Goal: Task Accomplishment & Management: Use online tool/utility

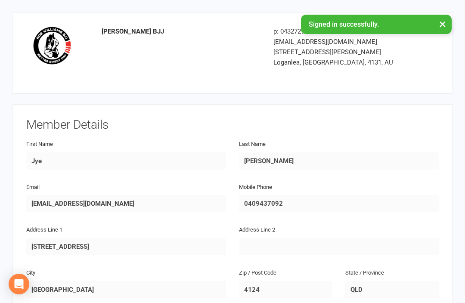
click at [443, 22] on div "Rob Williams BJJ p: 0432729868 robwilliamsgz@gmail.com 28-32 Timms St Loganlea,…" at bounding box center [232, 53] width 440 height 82
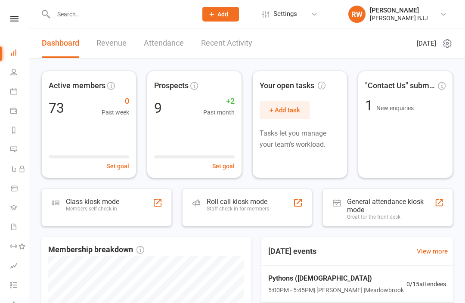
click at [102, 15] on input "text" at bounding box center [121, 14] width 140 height 12
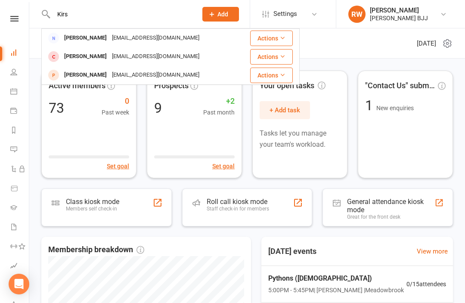
type input "Kirs"
click at [119, 35] on div "kajoh0@eq.edu.au" at bounding box center [155, 38] width 92 height 12
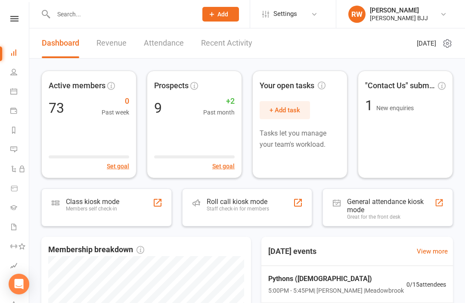
click at [100, 20] on input "text" at bounding box center [121, 14] width 140 height 12
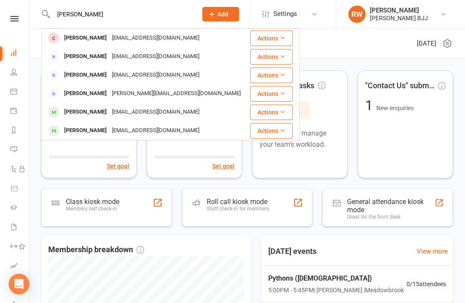
type input "Cody"
click at [109, 36] on div "Operations@raymonds.com.au" at bounding box center [155, 38] width 92 height 12
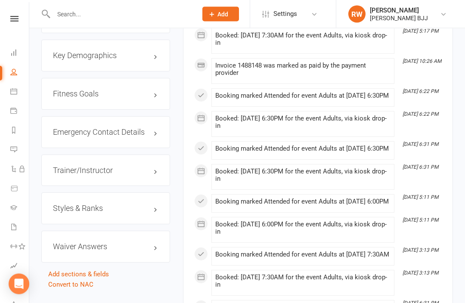
scroll to position [766, 0]
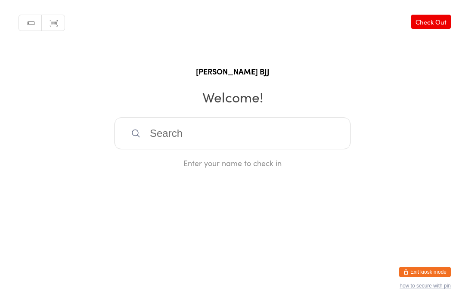
click at [422, 293] on html "You have now entered Kiosk Mode. Members will be able to check themselves in us…" at bounding box center [232, 151] width 465 height 303
click at [419, 283] on button "how to secure with pin" at bounding box center [424, 286] width 51 height 6
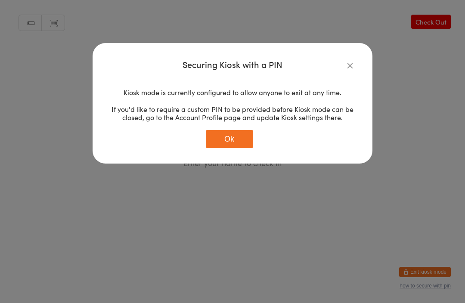
click at [235, 128] on div "Kiosk mode is currently configured to allow anyone to exit at any time. If you'…" at bounding box center [232, 118] width 245 height 74
click at [236, 136] on button "Ok" at bounding box center [229, 139] width 47 height 18
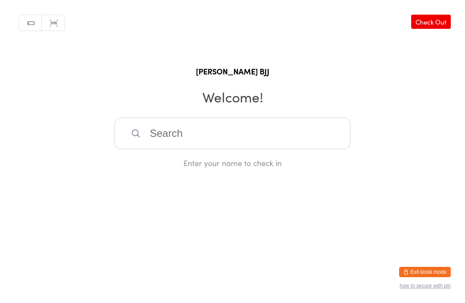
click at [420, 264] on html "You have now entered Kiosk Mode. Members will be able to check themselves in us…" at bounding box center [232, 151] width 465 height 303
click at [428, 268] on button "Exit kiosk mode" at bounding box center [425, 272] width 52 height 10
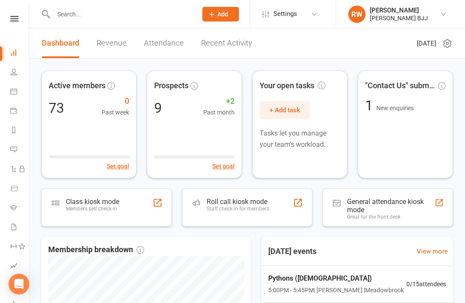
click at [122, 15] on input "text" at bounding box center [121, 14] width 140 height 12
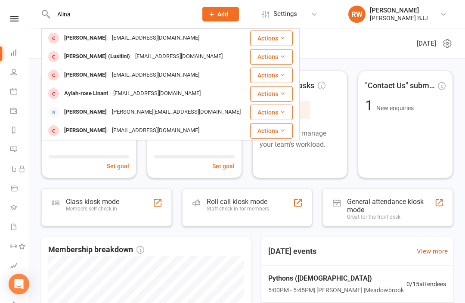
type input "Alina"
click at [122, 56] on div "Alina Pastelez (Lusitini)" at bounding box center [97, 56] width 71 height 12
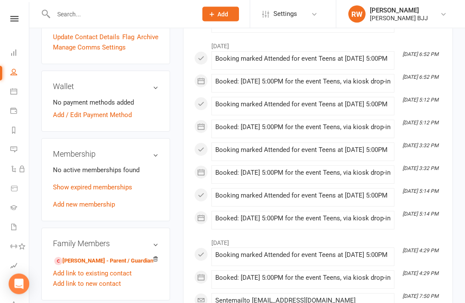
scroll to position [270, 0]
click at [99, 200] on link "Add new membership" at bounding box center [84, 204] width 62 height 8
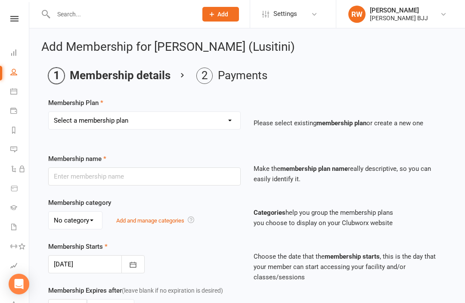
click at [217, 118] on select "Select a membership plan Create new Membership Plan Membership - 2 times per we…" at bounding box center [144, 120] width 191 height 17
select select "8"
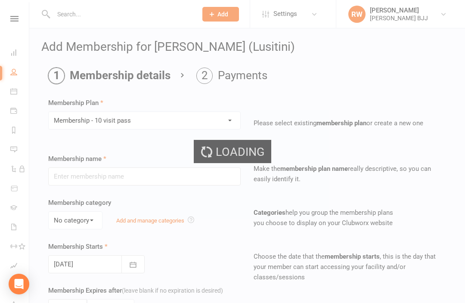
type input "Membership - 10 visit pass"
select select "0"
type input "0"
type input "10"
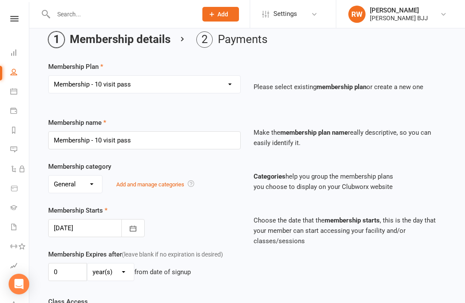
scroll to position [44, 0]
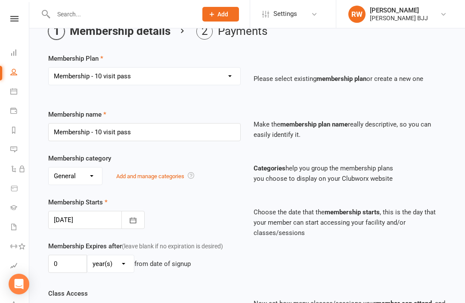
click at [128, 222] on button "button" at bounding box center [132, 220] width 23 height 18
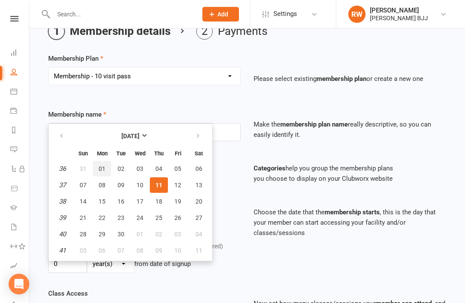
click at [100, 166] on span "01" at bounding box center [102, 168] width 7 height 7
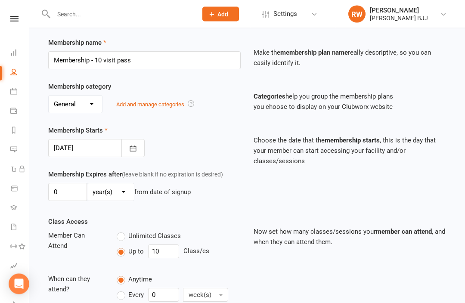
scroll to position [116, 0]
click at [138, 151] on button "button" at bounding box center [132, 148] width 23 height 18
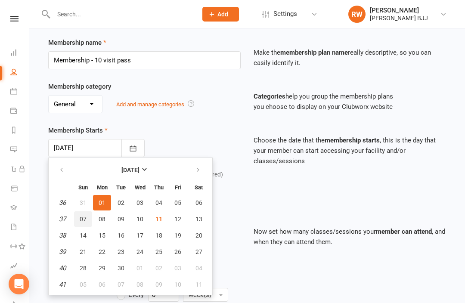
click at [85, 212] on button "07" at bounding box center [83, 218] width 18 height 15
type input "07 Sep 2025"
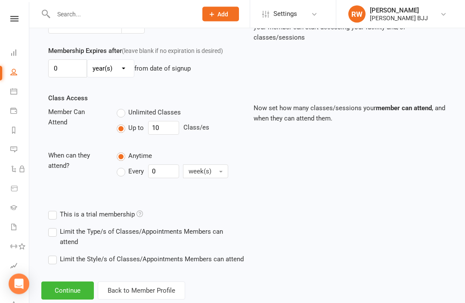
scroll to position [239, 0]
click at [74, 294] on button "Continue" at bounding box center [67, 291] width 52 height 18
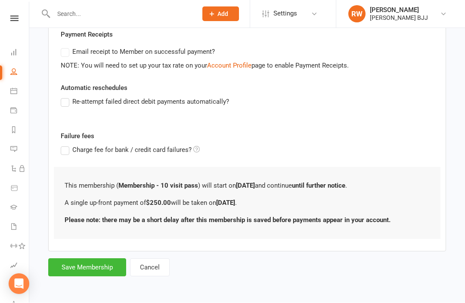
scroll to position [0, 0]
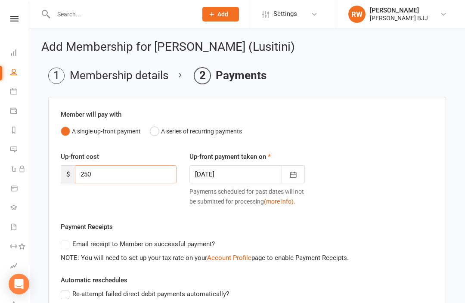
click at [116, 174] on input "250" at bounding box center [126, 174] width 102 height 18
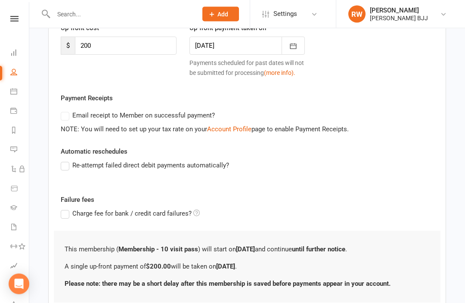
scroll to position [170, 0]
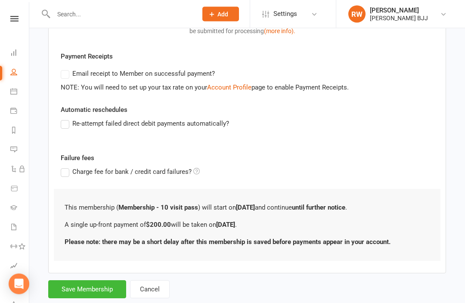
type input "200"
click at [95, 288] on button "Save Membership" at bounding box center [87, 289] width 78 height 18
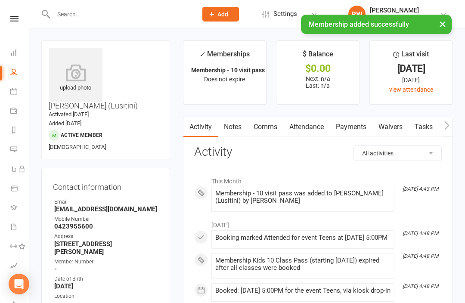
click at [140, 12] on input "text" at bounding box center [121, 14] width 140 height 12
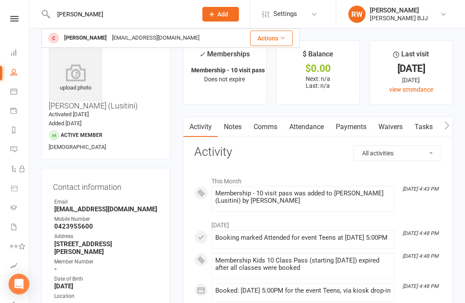
type input "Ned"
click at [98, 38] on div "Ned Sutherland" at bounding box center [86, 38] width 48 height 12
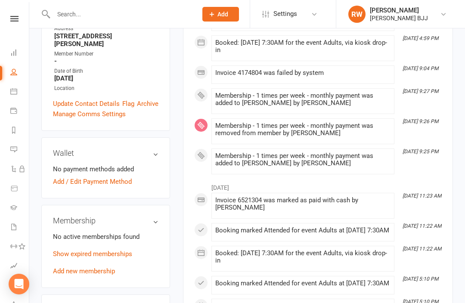
scroll to position [202, 0]
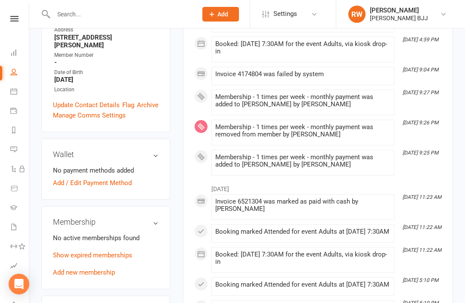
click at [108, 268] on link "Add new membership" at bounding box center [84, 272] width 62 height 8
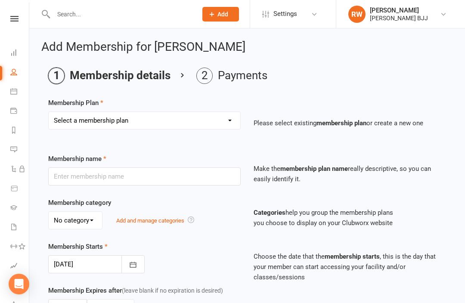
click at [234, 121] on select "Select a membership plan Create new Membership Plan Membership - 2 times per we…" at bounding box center [144, 120] width 191 height 17
click at [249, 271] on div "Choose the date that the membership starts , this is the day that your member c…" at bounding box center [349, 261] width 205 height 41
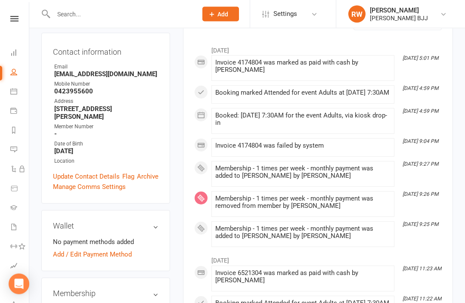
scroll to position [130, 0]
click at [290, 178] on div "Membership - 1 times per week - monthly payment was added to Ned Sutherland by …" at bounding box center [302, 172] width 175 height 15
click at [215, 165] on span at bounding box center [215, 165] width 0 height 0
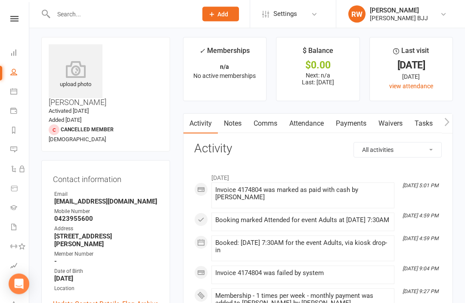
scroll to position [0, 0]
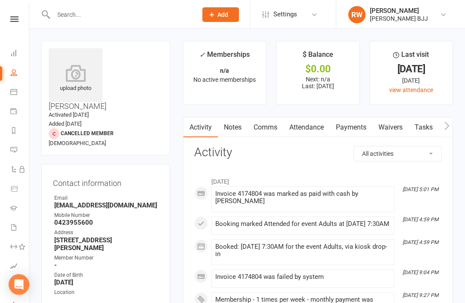
click at [353, 128] on link "Payments" at bounding box center [350, 127] width 43 height 20
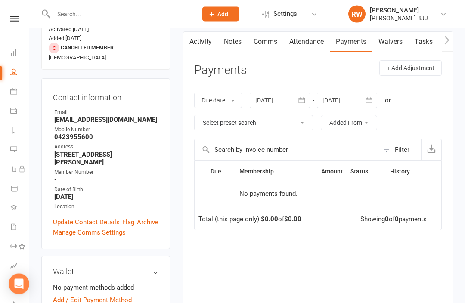
scroll to position [85, 0]
click at [302, 94] on button "button" at bounding box center [301, 99] width 15 height 15
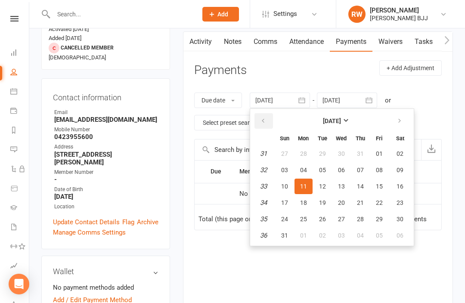
click at [265, 117] on icon "button" at bounding box center [263, 120] width 6 height 7
click at [328, 156] on button "01" at bounding box center [322, 153] width 18 height 15
type input "01 Jul 2025"
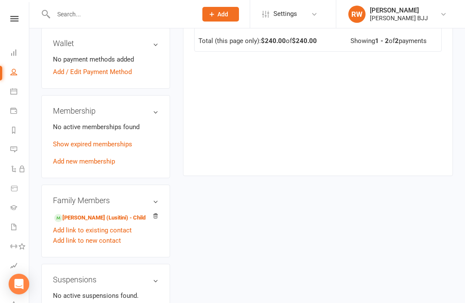
scroll to position [312, 0]
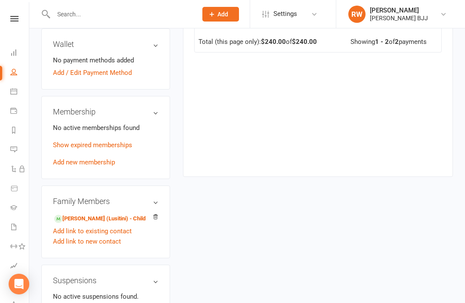
click at [120, 141] on link "Show expired memberships" at bounding box center [92, 145] width 79 height 8
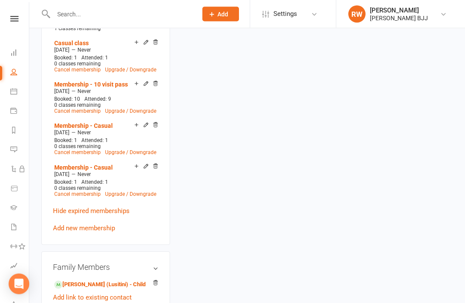
scroll to position [504, 0]
click at [94, 224] on link "Add new membership" at bounding box center [84, 228] width 62 height 8
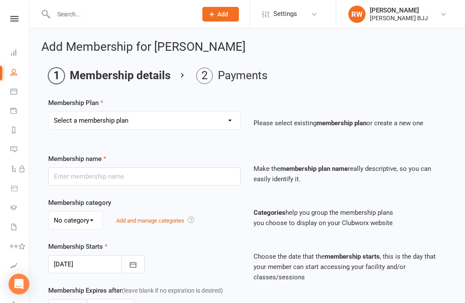
click at [202, 118] on select "Select a membership plan Create new Membership Plan Membership - 2 times per we…" at bounding box center [144, 120] width 191 height 17
select select "3"
type input "Membership - 1 times per week - monthly payment"
select select "0"
type input "0"
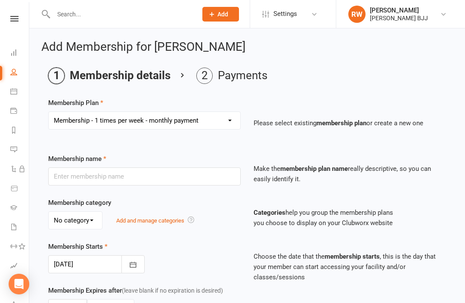
type input "1"
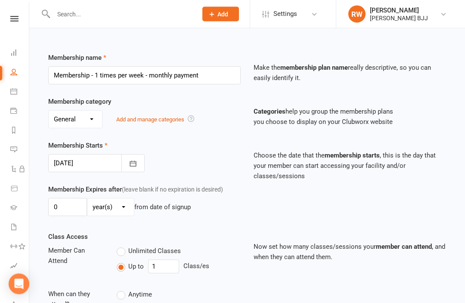
scroll to position [101, 0]
click at [135, 164] on icon "button" at bounding box center [133, 163] width 9 height 9
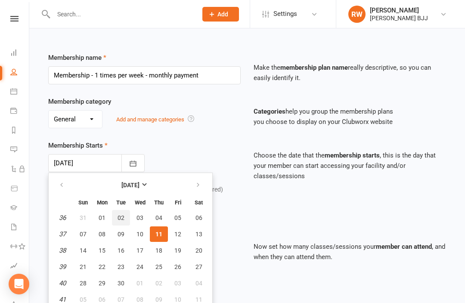
click at [122, 216] on span "02" at bounding box center [120, 217] width 7 height 7
type input "02 Sep 2025"
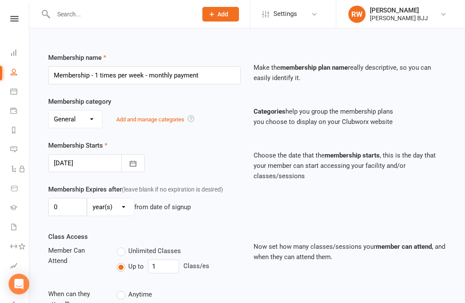
scroll to position [186, 0]
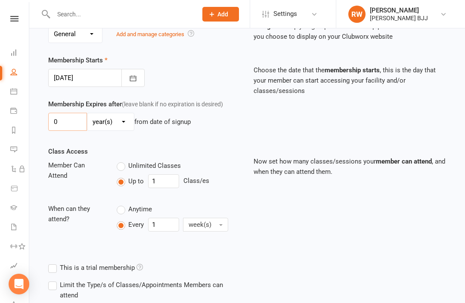
click at [74, 123] on input "0" at bounding box center [67, 122] width 39 height 18
type input "1"
click at [124, 123] on select "day(s) week(s) month(s) year(s)" at bounding box center [110, 122] width 46 height 17
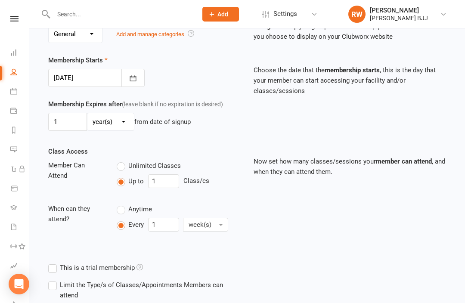
select select "2"
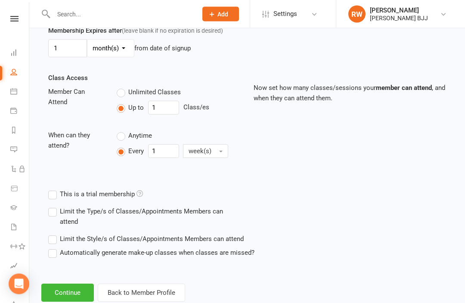
scroll to position [262, 0]
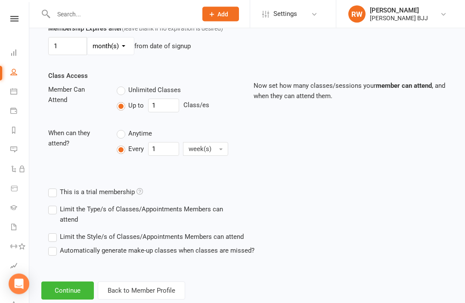
click at [70, 290] on button "Continue" at bounding box center [67, 291] width 52 height 18
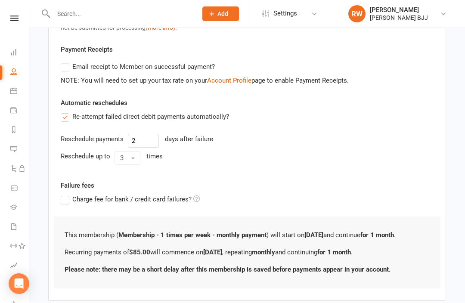
scroll to position [0, 0]
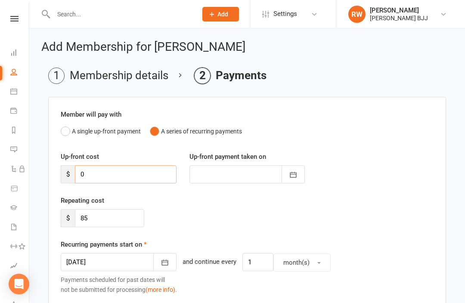
click at [120, 176] on input "0" at bounding box center [126, 174] width 102 height 18
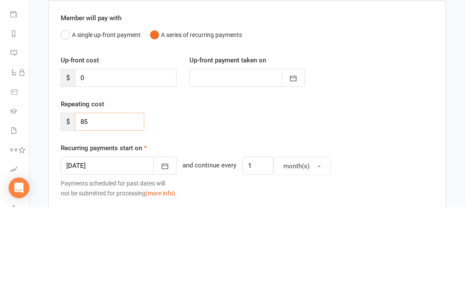
click at [112, 209] on input "85" at bounding box center [109, 218] width 69 height 18
click at [67, 123] on button "A single up-front payment" at bounding box center [101, 131] width 80 height 16
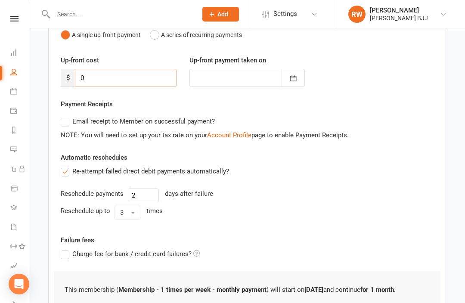
click at [117, 80] on input "0" at bounding box center [126, 78] width 102 height 18
type input "1"
type input "11 Sep 2025"
type input "120"
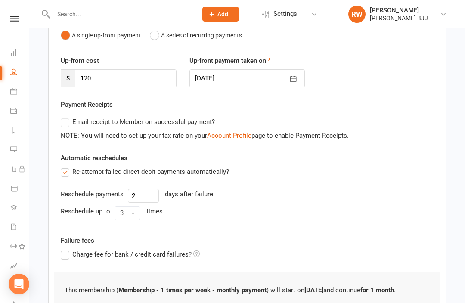
click at [388, 117] on div "Email receipt to Member on successful payment?" at bounding box center [243, 121] width 379 height 17
click at [63, 169] on label "Re-attempt failed direct debit payments automatically?" at bounding box center [145, 171] width 168 height 10
click at [63, 166] on input "Re-attempt failed direct debit payments automatically?" at bounding box center [64, 166] width 6 height 0
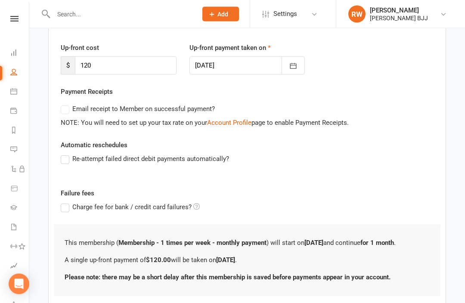
scroll to position [144, 0]
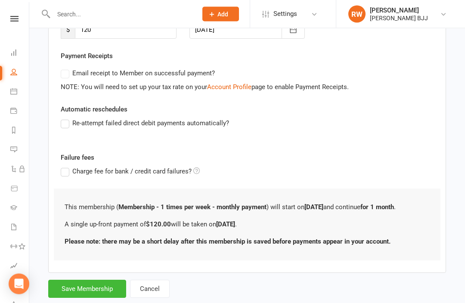
click at [85, 291] on button "Save Membership" at bounding box center [87, 289] width 78 height 18
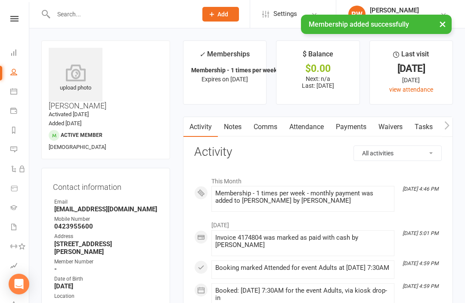
click at [352, 126] on link "Payments" at bounding box center [350, 127] width 43 height 20
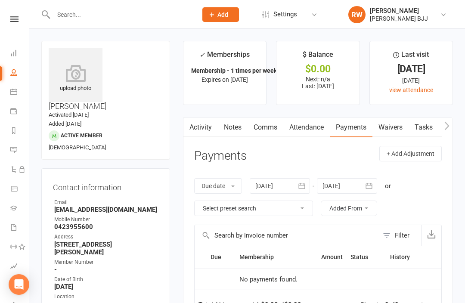
click at [305, 182] on icon "button" at bounding box center [302, 185] width 6 height 6
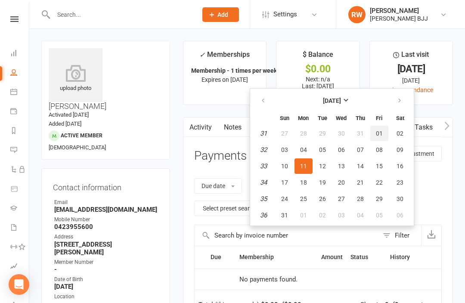
click at [378, 133] on span "01" at bounding box center [379, 132] width 7 height 7
type input "01 Aug 2025"
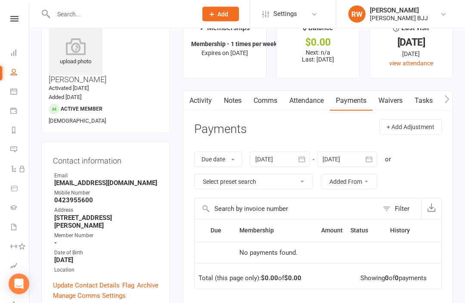
scroll to position [26, 0]
click at [305, 105] on link "Attendance" at bounding box center [306, 101] width 46 height 20
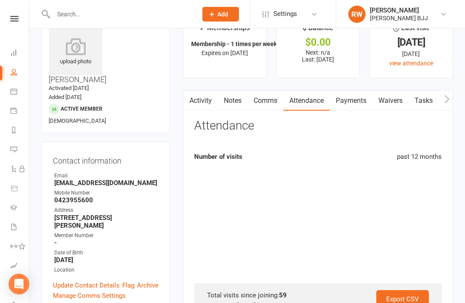
scroll to position [55, 0]
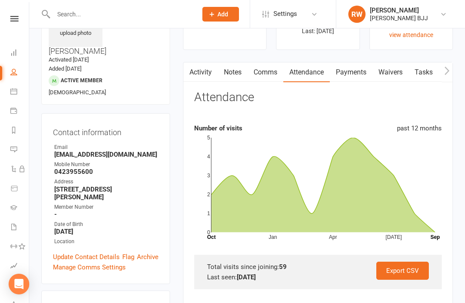
click at [353, 71] on link "Payments" at bounding box center [350, 72] width 43 height 20
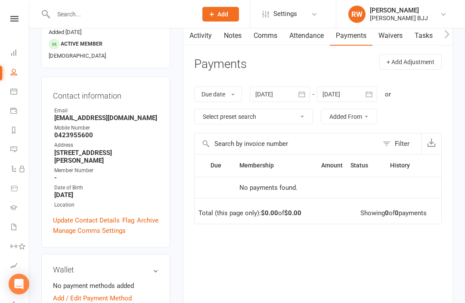
scroll to position [94, 0]
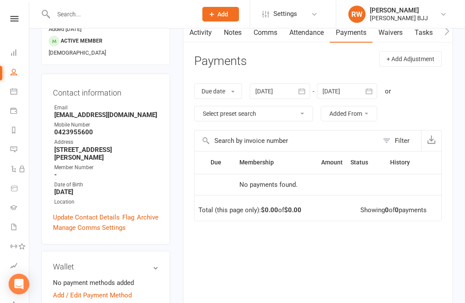
click at [305, 116] on select "Select preset search All failures All skipped payments All pending payments Suc…" at bounding box center [253, 113] width 118 height 15
click at [377, 89] on button "button" at bounding box center [368, 90] width 15 height 15
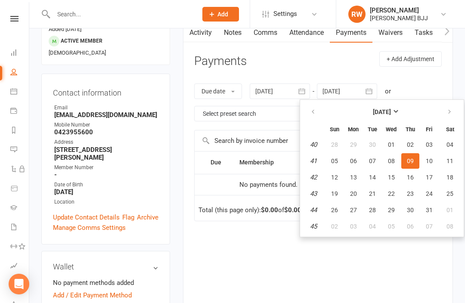
click at [277, 274] on div "Due Contact Membership Amount Status History Invoice # No payments found. Total…" at bounding box center [317, 241] width 247 height 181
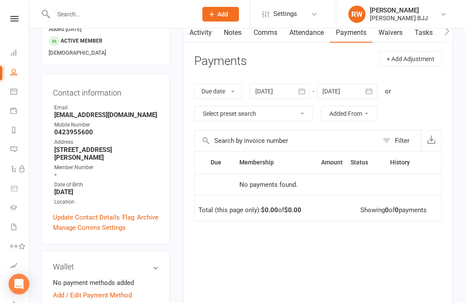
click at [105, 15] on input "text" at bounding box center [121, 14] width 140 height 12
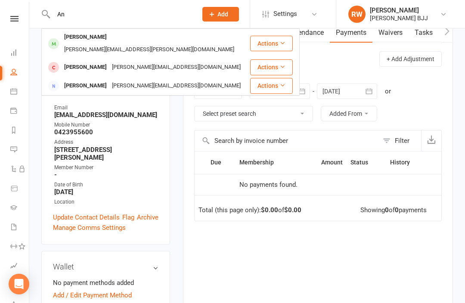
type input "An"
click at [116, 43] on div "andrew@sands.as" at bounding box center [149, 49] width 175 height 12
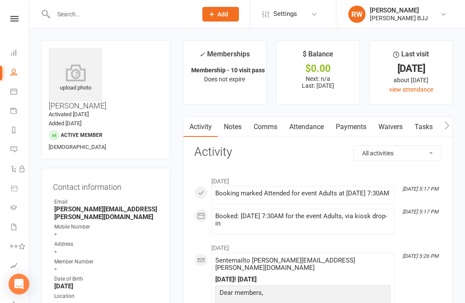
click at [126, 14] on input "text" at bounding box center [121, 14] width 140 height 12
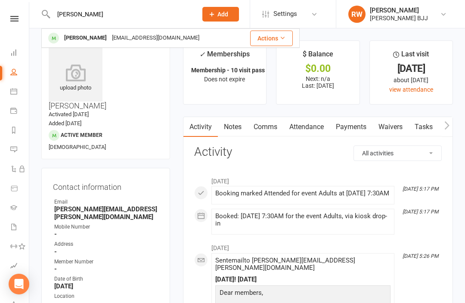
type input "Ned"
click at [111, 36] on div "Sutherland08@live.com" at bounding box center [155, 38] width 92 height 12
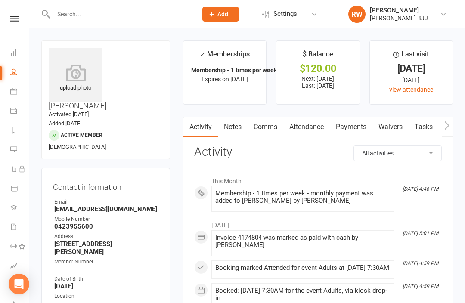
click at [354, 125] on link "Payments" at bounding box center [350, 127] width 43 height 20
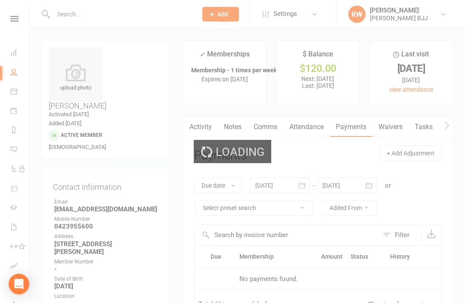
scroll to position [28, 0]
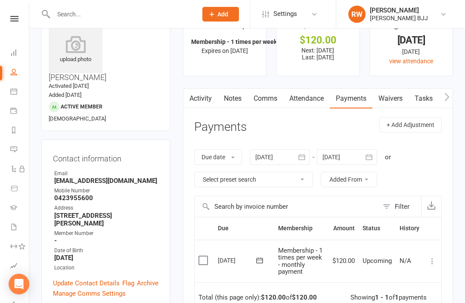
click at [437, 257] on button at bounding box center [432, 261] width 10 height 10
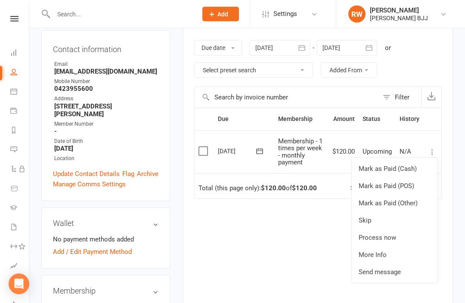
scroll to position [135, 0]
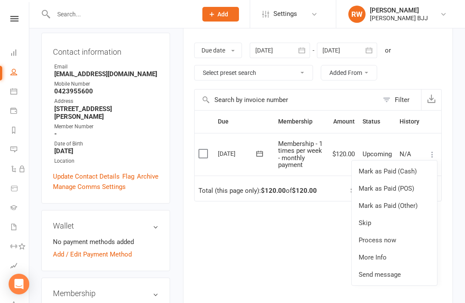
click at [395, 166] on link "Mark as Paid (Cash)" at bounding box center [393, 171] width 85 height 17
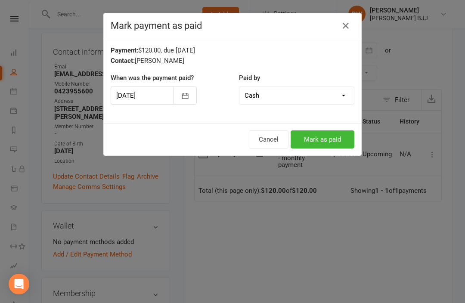
click at [323, 139] on button "Mark as paid" at bounding box center [322, 139] width 64 height 18
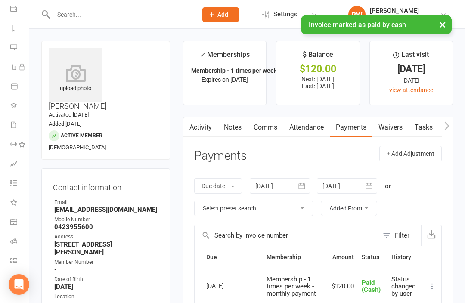
scroll to position [102, 0]
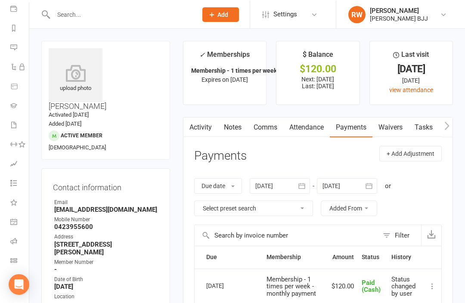
click at [16, 259] on icon at bounding box center [13, 259] width 7 height 7
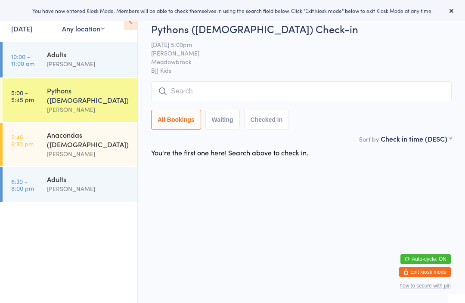
click at [32, 32] on link "[DATE]" at bounding box center [21, 28] width 21 height 9
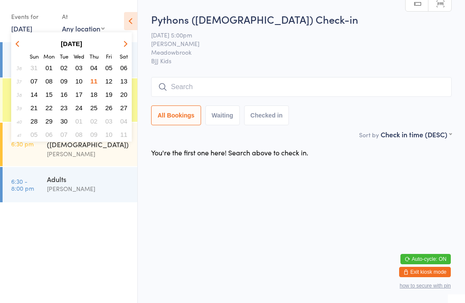
click at [118, 66] on button "06" at bounding box center [123, 68] width 13 height 12
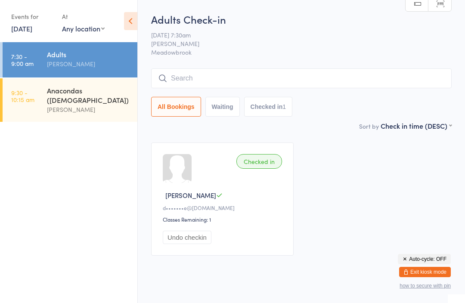
click at [196, 77] on input "search" at bounding box center [301, 78] width 300 height 20
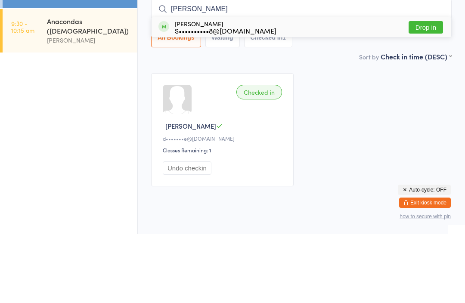
type input "Ned"
click at [425, 90] on button "Drop in" at bounding box center [425, 96] width 34 height 12
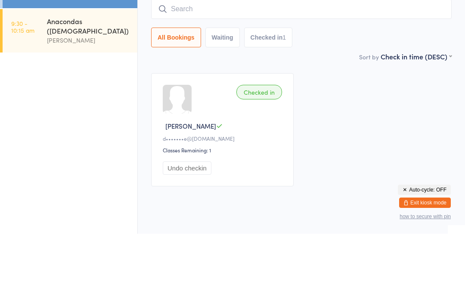
scroll to position [23, 0]
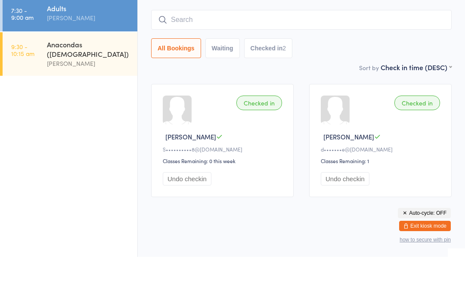
click at [34, 42] on link "7:30 - 9:00 am Adults [PERSON_NAME]" at bounding box center [70, 59] width 135 height 35
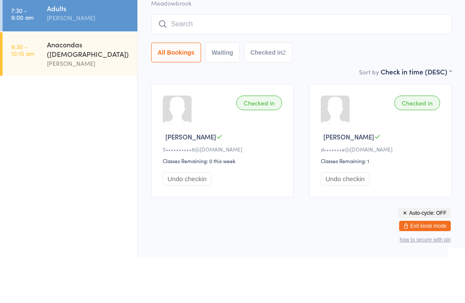
click at [38, 42] on link "7:30 - 9:00 am Adults [PERSON_NAME]" at bounding box center [70, 59] width 135 height 35
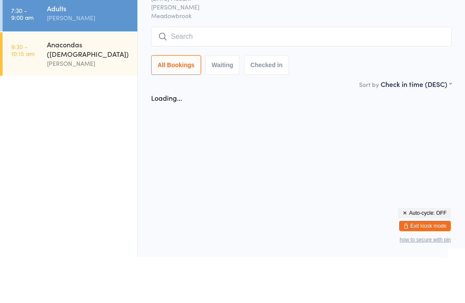
scroll to position [0, 0]
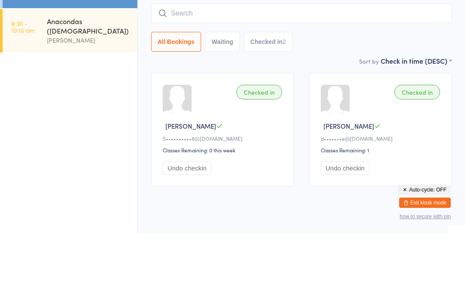
click at [35, 42] on link "7:30 - 9:00 am Adults [PERSON_NAME]" at bounding box center [70, 59] width 135 height 35
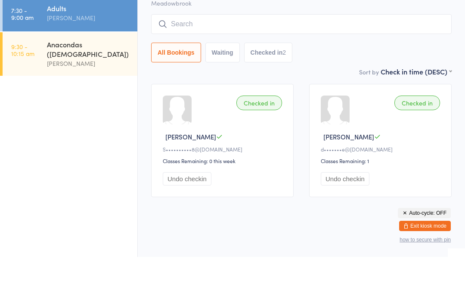
click at [28, 42] on link "7:30 - 9:00 am Adults [PERSON_NAME]" at bounding box center [70, 59] width 135 height 35
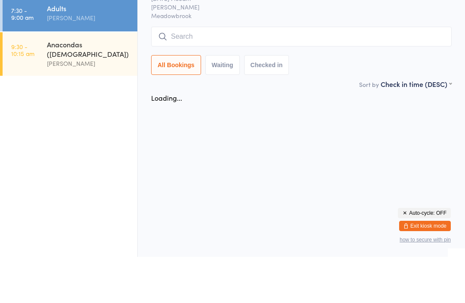
scroll to position [0, 0]
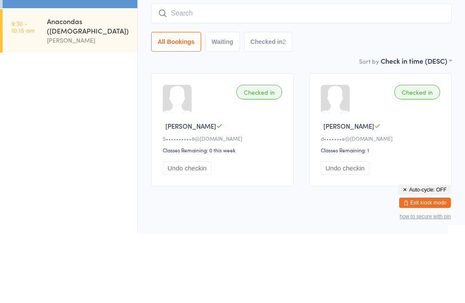
click at [32, 33] on link "[DATE]" at bounding box center [21, 28] width 21 height 9
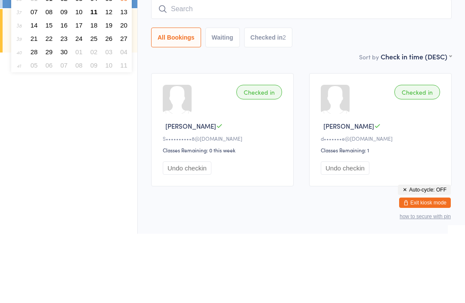
click at [78, 190] on ul "7:30 - 9:00 am Adults [PERSON_NAME] 9:30 - 10:15 am Anacondas ([DEMOGRAPHIC_DAT…" at bounding box center [68, 172] width 137 height 261
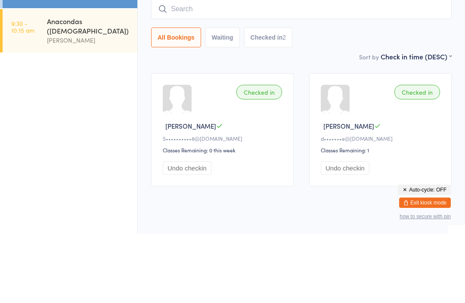
click at [74, 105] on div "[PERSON_NAME]" at bounding box center [88, 110] width 83 height 10
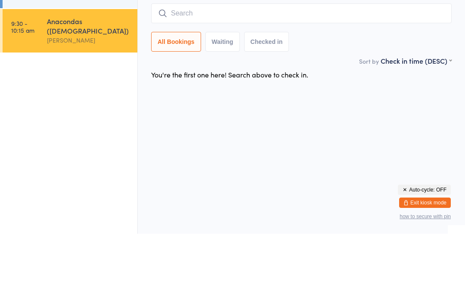
click at [198, 85] on input "search" at bounding box center [301, 83] width 300 height 20
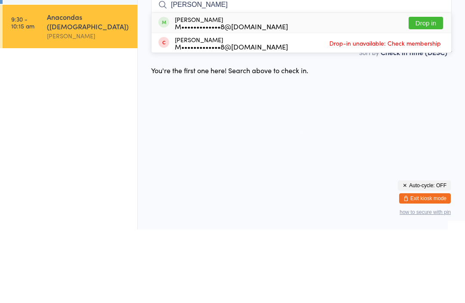
type input "[PERSON_NAME]"
click at [423, 90] on button "Drop in" at bounding box center [425, 96] width 34 height 12
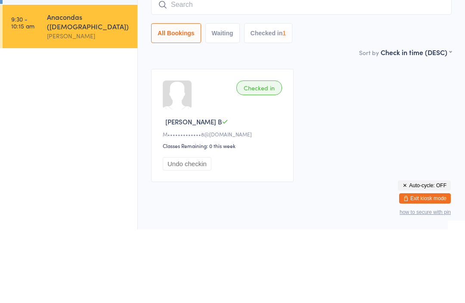
scroll to position [23, 0]
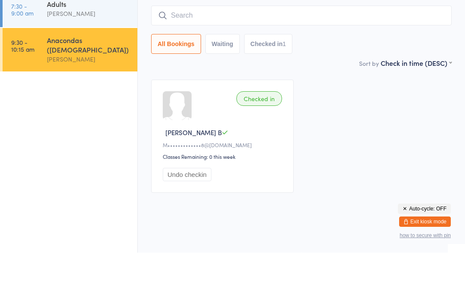
click at [30, 78] on link "9:30 - 10:15 am Anacondas ([DEMOGRAPHIC_DATA]) [PERSON_NAME]" at bounding box center [70, 99] width 135 height 43
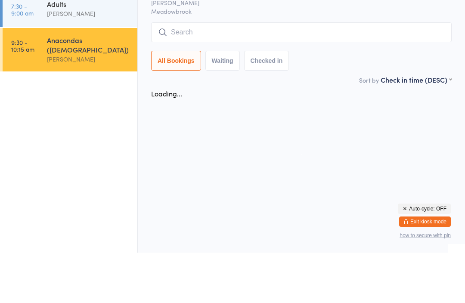
scroll to position [0, 0]
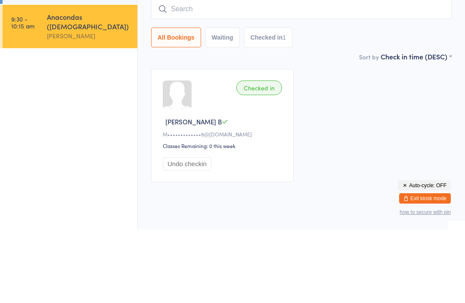
click at [39, 78] on link "9:30 - 10:15 am Anacondas ([DEMOGRAPHIC_DATA]) [PERSON_NAME]" at bounding box center [70, 99] width 135 height 43
click at [27, 42] on link "7:30 - 9:00 am Adults [PERSON_NAME]" at bounding box center [70, 59] width 135 height 35
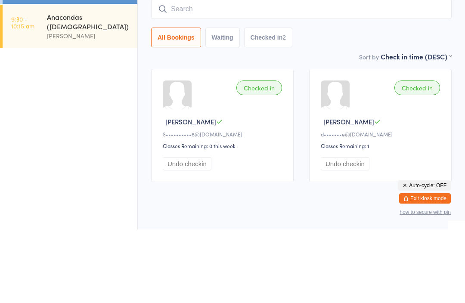
scroll to position [23, 0]
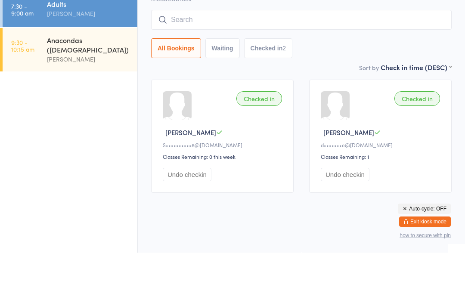
click at [29, 78] on link "9:30 - 10:15 am Anacondas ([DEMOGRAPHIC_DATA]) [PERSON_NAME]" at bounding box center [70, 99] width 135 height 43
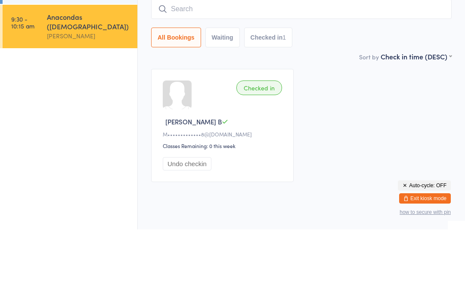
scroll to position [23, 0]
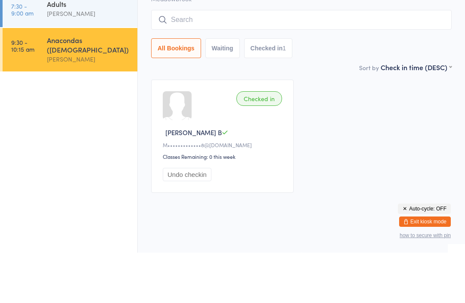
click at [33, 42] on link "7:30 - 9:00 am Adults [PERSON_NAME]" at bounding box center [70, 59] width 135 height 35
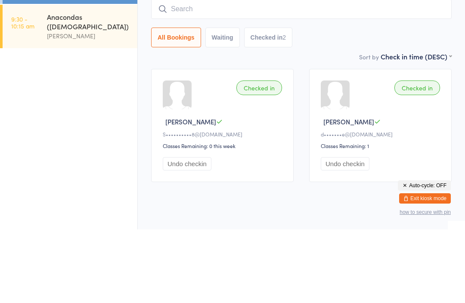
click at [26, 42] on link "7:30 - 9:00 am Adults [PERSON_NAME]" at bounding box center [70, 59] width 135 height 35
click at [29, 42] on link "7:30 - 9:00 am Adults [PERSON_NAME]" at bounding box center [70, 59] width 135 height 35
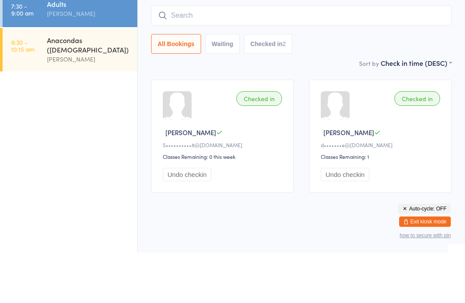
click at [100, 103] on ul "7:30 - 9:00 am Adults [PERSON_NAME] 9:30 - 10:15 am Anacondas ([DEMOGRAPHIC_DAT…" at bounding box center [68, 172] width 137 height 261
click at [103, 107] on ul "7:30 - 9:00 am Adults [PERSON_NAME] 9:30 - 10:15 am Anacondas ([DEMOGRAPHIC_DAT…" at bounding box center [68, 172] width 137 height 261
click at [94, 94] on ul "7:30 - 9:00 am Adults [PERSON_NAME] 9:30 - 10:15 am Anacondas ([DEMOGRAPHIC_DAT…" at bounding box center [68, 172] width 137 height 261
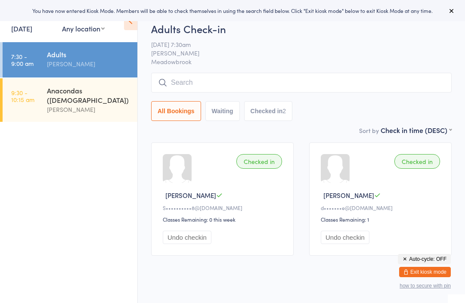
click at [91, 91] on div "Anacondas ([DEMOGRAPHIC_DATA])" at bounding box center [88, 95] width 83 height 19
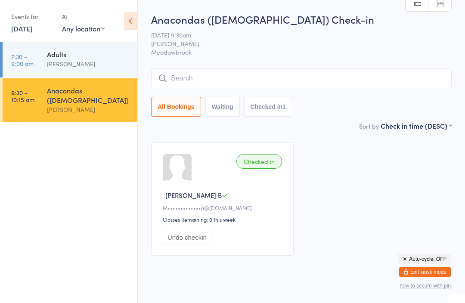
click at [234, 75] on input "search" at bounding box center [301, 78] width 300 height 20
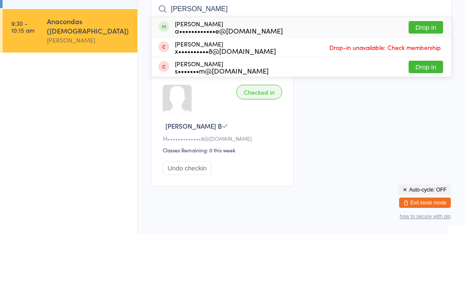
type input "[PERSON_NAME]"
click at [428, 90] on button "Drop in" at bounding box center [425, 96] width 34 height 12
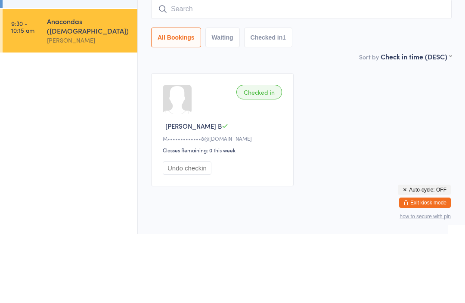
scroll to position [23, 0]
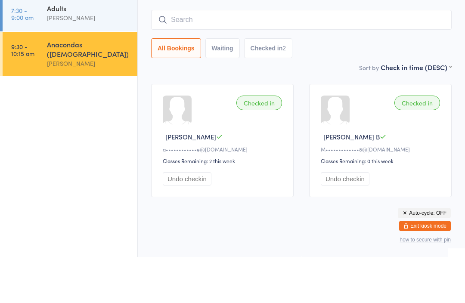
click at [32, 42] on link "7:30 - 9:00 am Adults Robert Williams" at bounding box center [70, 59] width 135 height 35
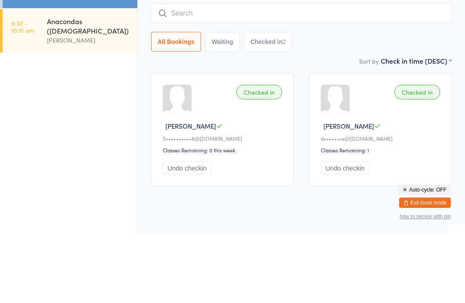
click at [35, 42] on link "7:30 - 9:00 am Adults Robert Williams" at bounding box center [70, 59] width 135 height 35
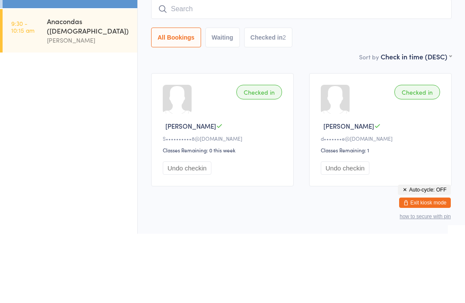
scroll to position [23, 0]
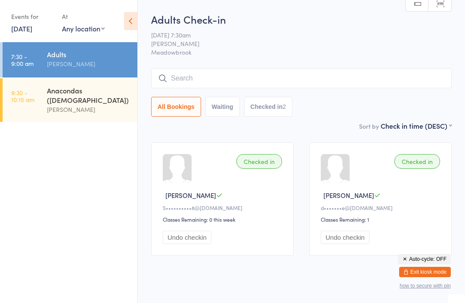
scroll to position [23, 0]
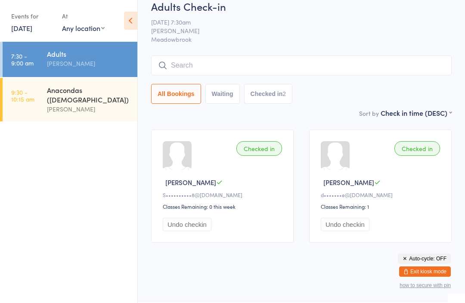
click at [28, 30] on link "6 Sep, 2025" at bounding box center [21, 28] width 21 height 9
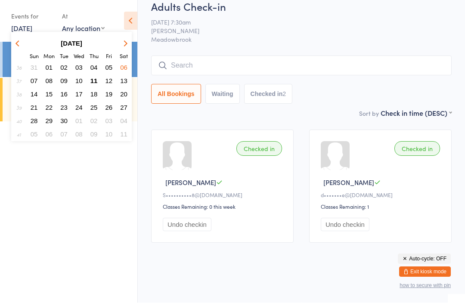
click at [67, 69] on span "02" at bounding box center [63, 67] width 7 height 7
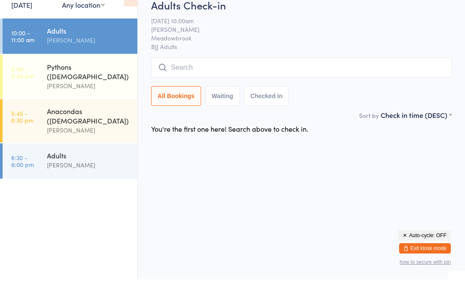
click at [89, 167] on div "Adults Robert Williams" at bounding box center [92, 184] width 90 height 34
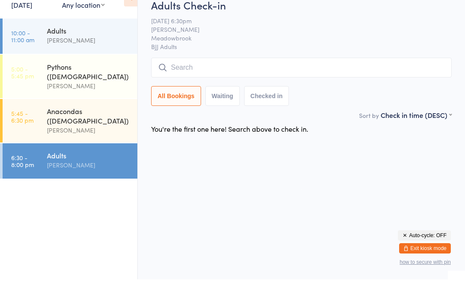
click at [111, 167] on div "Adults Robert Williams" at bounding box center [92, 184] width 90 height 34
click at [47, 167] on div "Adults Robert Williams" at bounding box center [92, 184] width 90 height 34
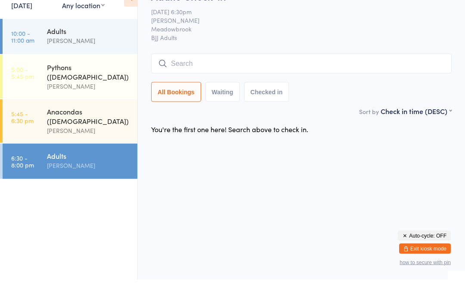
click at [45, 123] on link "5:45 - 6:30 pm Anacondas (8-12 yrs old) Robert Williams" at bounding box center [70, 144] width 135 height 43
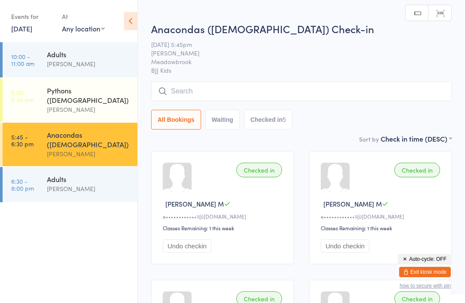
click at [267, 90] on input "search" at bounding box center [301, 91] width 300 height 20
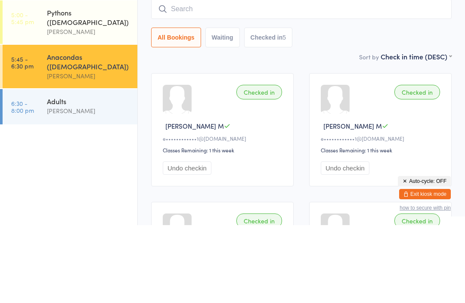
click at [212, 77] on input "search" at bounding box center [301, 87] width 300 height 20
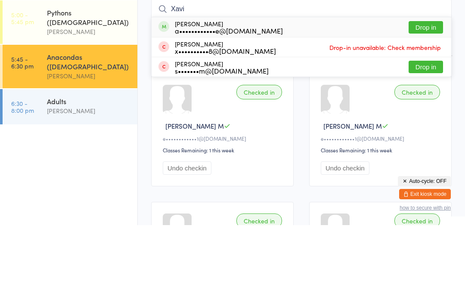
type input "Xavi"
click at [428, 99] on button "Drop in" at bounding box center [425, 105] width 34 height 12
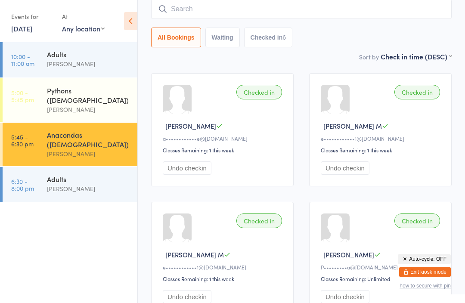
click at [32, 29] on link "2 Sep, 2025" at bounding box center [21, 28] width 21 height 9
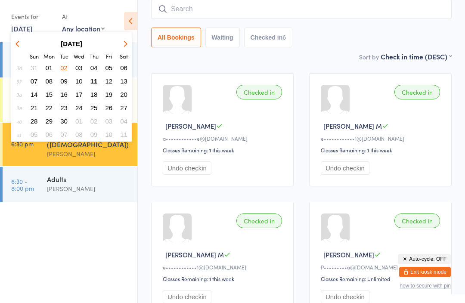
click at [22, 43] on button "button" at bounding box center [18, 44] width 13 height 12
click at [126, 121] on span "30" at bounding box center [123, 120] width 7 height 7
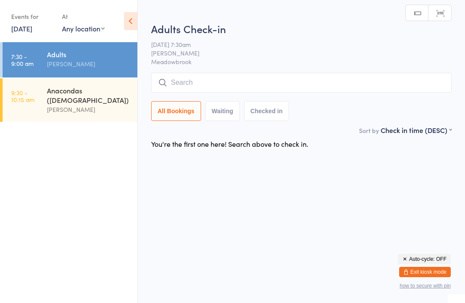
click at [32, 30] on link "30 Aug, 2025" at bounding box center [21, 28] width 21 height 9
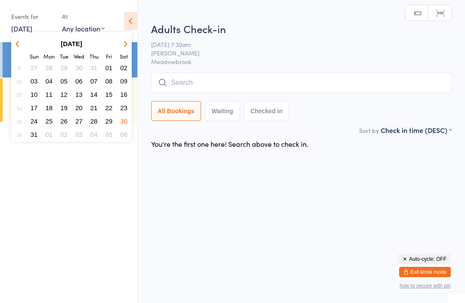
click at [98, 175] on ul "7:30 - 9:00 am Adults Robert Williams 9:30 - 10:15 am Anacondas (8-12 yrs old) …" at bounding box center [68, 172] width 137 height 261
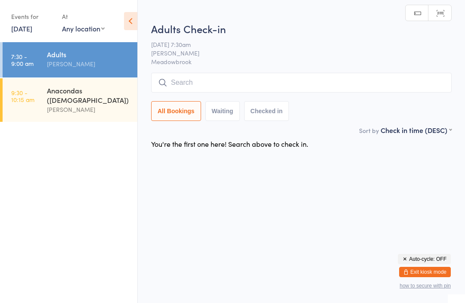
click at [100, 93] on div "Anacondas ([DEMOGRAPHIC_DATA])" at bounding box center [88, 95] width 83 height 19
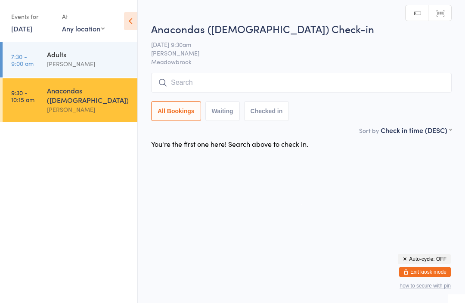
click at [197, 83] on input "search" at bounding box center [301, 83] width 300 height 20
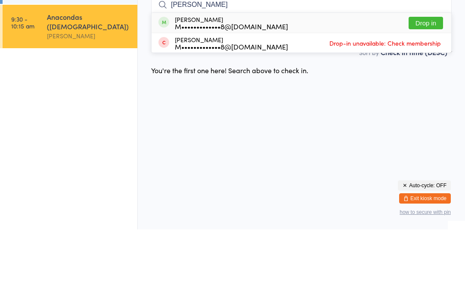
type input "Risha"
click at [425, 90] on button "Drop in" at bounding box center [425, 96] width 34 height 12
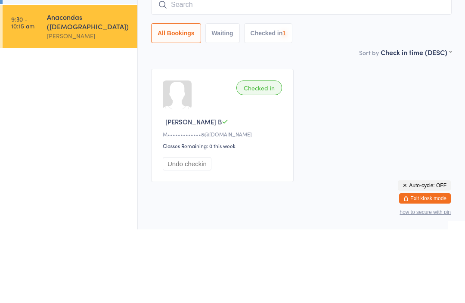
scroll to position [23, 0]
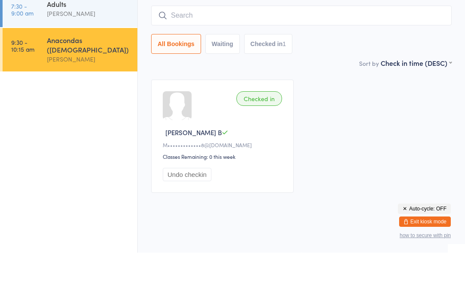
click at [36, 42] on link "7:30 - 9:00 am Adults Robert Williams" at bounding box center [70, 59] width 135 height 35
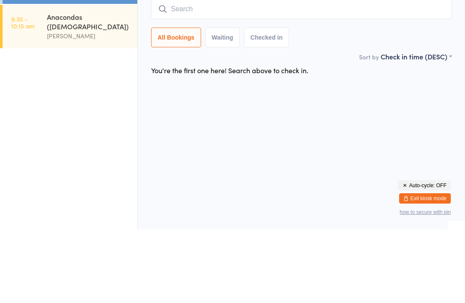
click at [23, 89] on time "9:30 - 10:15 am" at bounding box center [22, 96] width 23 height 14
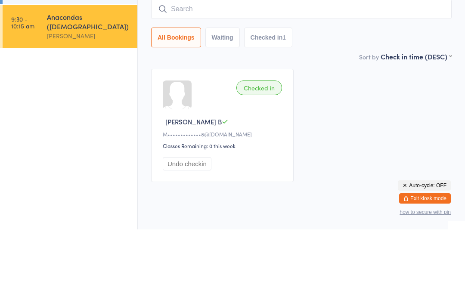
scroll to position [23, 0]
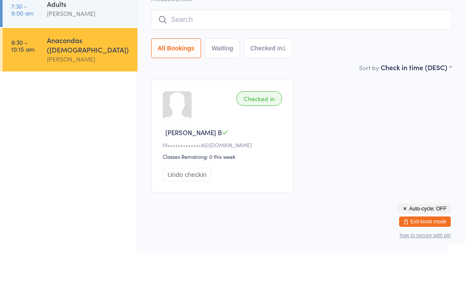
click at [27, 78] on link "9:30 - 10:15 am Anacondas (8-12 yrs old) Robert Williams" at bounding box center [70, 99] width 135 height 43
click at [29, 42] on link "7:30 - 9:00 am Adults Robert Williams" at bounding box center [70, 59] width 135 height 35
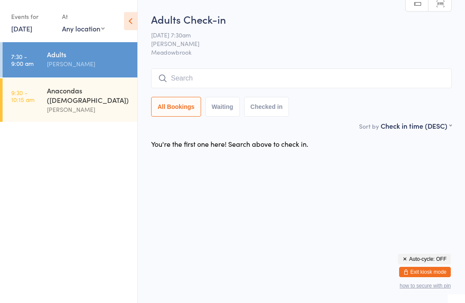
click at [32, 28] on link "30 Aug, 2025" at bounding box center [21, 28] width 21 height 9
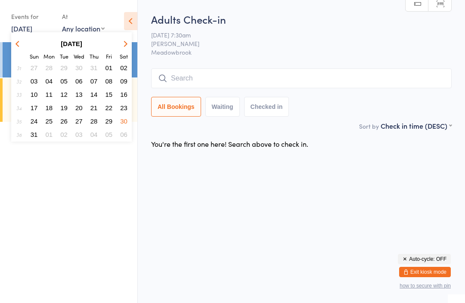
click at [128, 46] on button "button" at bounding box center [123, 44] width 13 height 12
click at [126, 68] on span "06" at bounding box center [123, 67] width 7 height 7
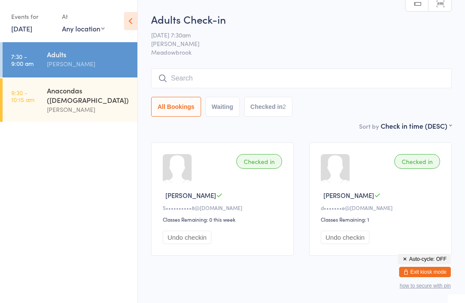
click at [28, 27] on link "6 Sep, 2025" at bounding box center [21, 28] width 21 height 9
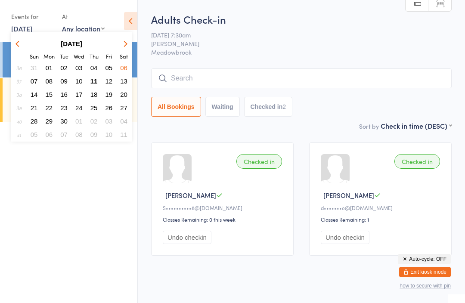
click at [49, 80] on span "08" at bounding box center [49, 80] width 7 height 7
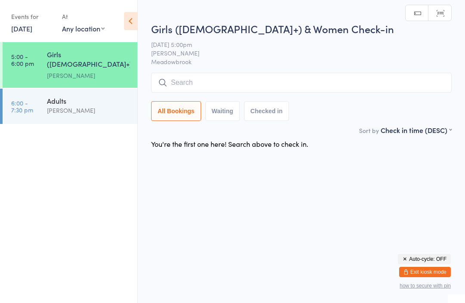
click at [224, 82] on input "search" at bounding box center [301, 83] width 300 height 20
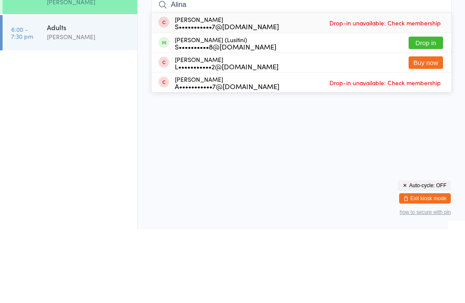
type input "Alina"
click at [426, 110] on button "Drop in" at bounding box center [425, 116] width 34 height 12
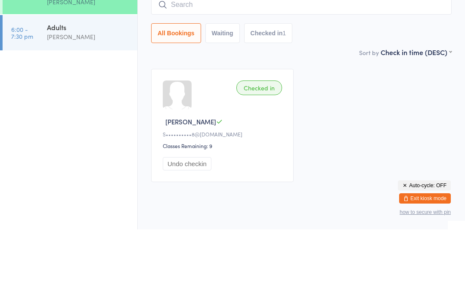
click at [394, 135] on div "Checked in Alina P S••••••••••8@live.com Classes Remaining: 9 Undo checkin" at bounding box center [301, 199] width 316 height 129
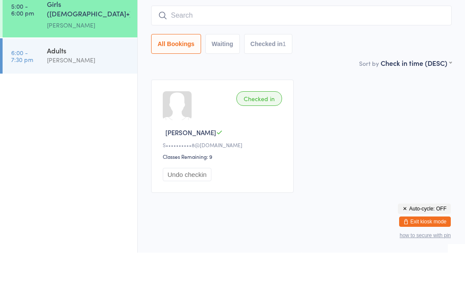
click at [99, 95] on ul "5:00 - 6:00 pm Girls (13yo+) & Women Robert Williams 6:00 - 7:30 pm Adults Robe…" at bounding box center [68, 172] width 137 height 261
click at [95, 102] on ul "5:00 - 6:00 pm Girls (13yo+) & Women Robert Williams 6:00 - 7:30 pm Adults Robe…" at bounding box center [68, 172] width 137 height 261
click at [99, 92] on ul "5:00 - 6:00 pm Girls (13yo+) & Women Robert Williams 6:00 - 7:30 pm Adults Robe…" at bounding box center [68, 172] width 137 height 261
click at [93, 101] on ul "5:00 - 6:00 pm Girls (13yo+) & Women Robert Williams 6:00 - 7:30 pm Adults Robe…" at bounding box center [68, 172] width 137 height 261
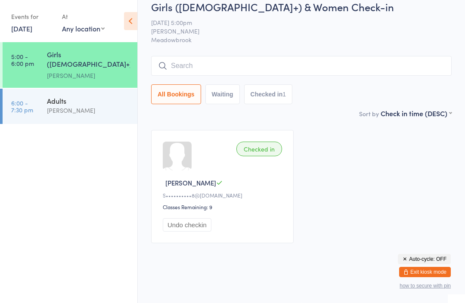
click at [86, 96] on div "Adults" at bounding box center [88, 100] width 83 height 9
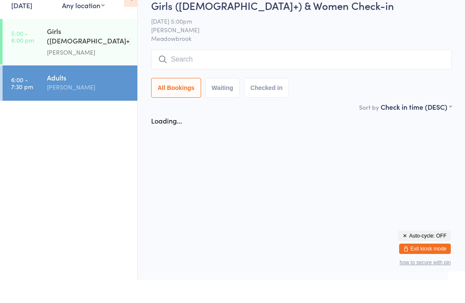
scroll to position [23, 0]
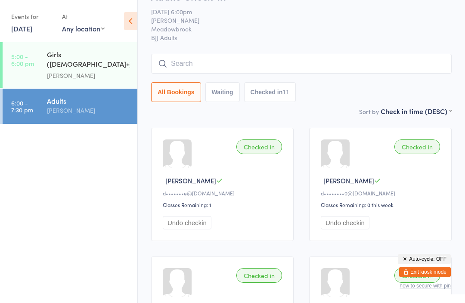
click at [31, 25] on link "8 Sep, 2025" at bounding box center [21, 28] width 21 height 9
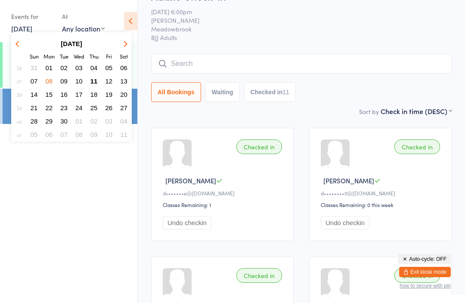
click at [124, 65] on span "06" at bounding box center [123, 67] width 7 height 7
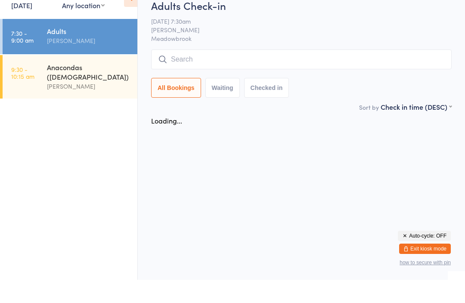
scroll to position [23, 0]
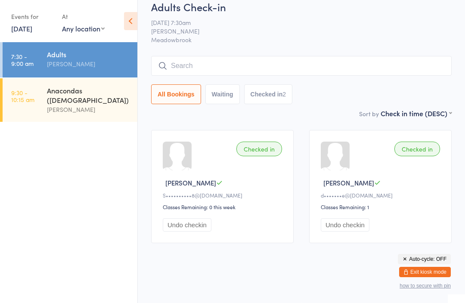
click at [30, 31] on link "6 Sep, 2025" at bounding box center [21, 28] width 21 height 9
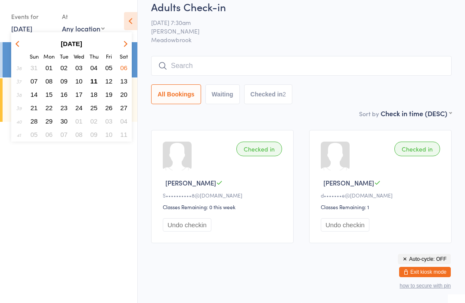
click at [48, 82] on span "08" at bounding box center [49, 80] width 7 height 7
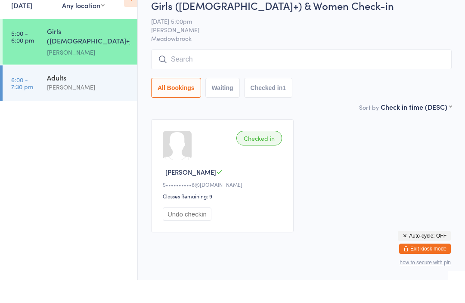
scroll to position [23, 0]
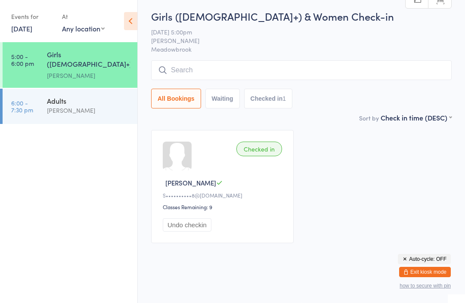
click at [82, 105] on div "[PERSON_NAME]" at bounding box center [88, 110] width 83 height 10
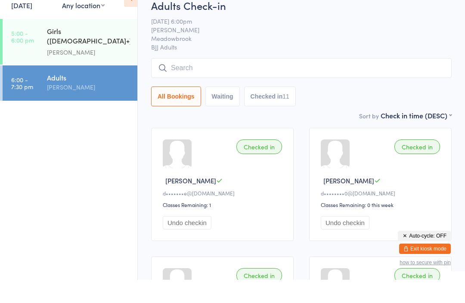
scroll to position [23, 0]
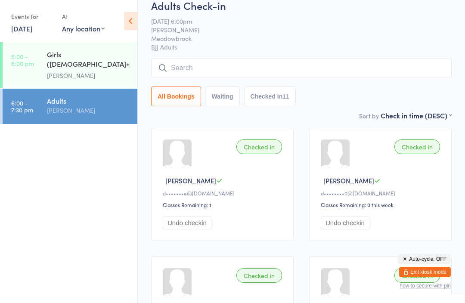
click at [189, 225] on button "Undo checkin" at bounding box center [187, 222] width 49 height 13
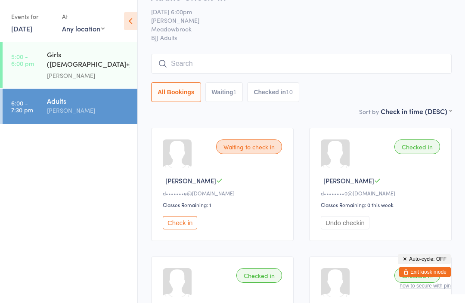
click at [345, 226] on button "Undo checkin" at bounding box center [344, 222] width 49 height 13
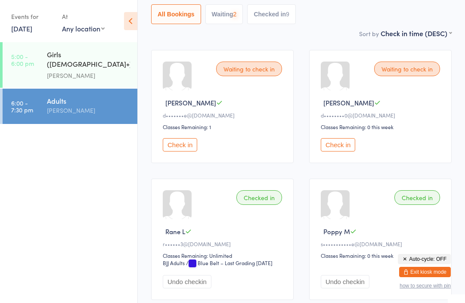
scroll to position [102, 0]
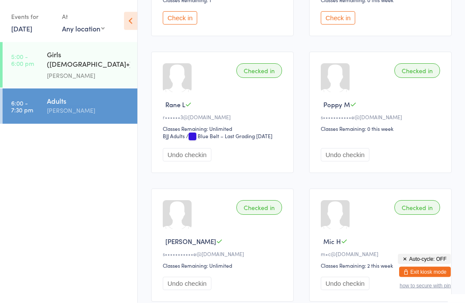
click at [192, 158] on button "Undo checkin" at bounding box center [187, 154] width 49 height 13
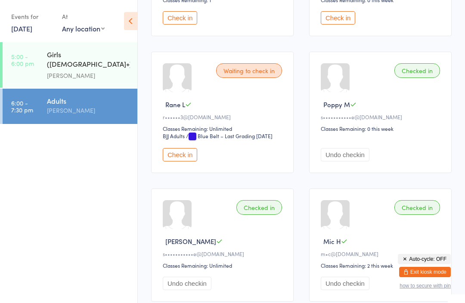
click at [347, 161] on button "Undo checkin" at bounding box center [344, 154] width 49 height 13
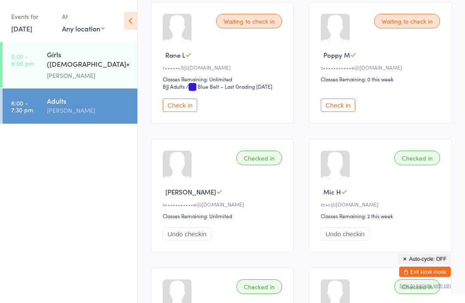
scroll to position [277, 0]
click at [193, 240] on button "Undo checkin" at bounding box center [187, 233] width 49 height 13
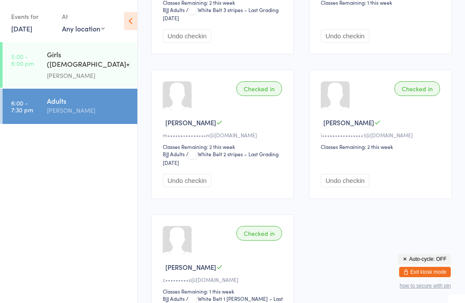
scroll to position [634, 0]
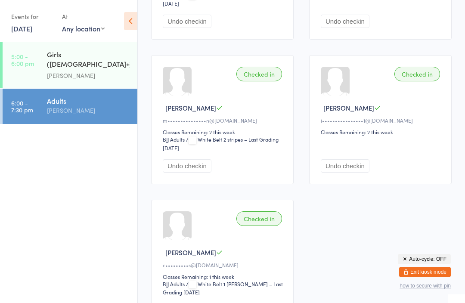
click at [25, 24] on link "8 Sep, 2025" at bounding box center [21, 28] width 21 height 9
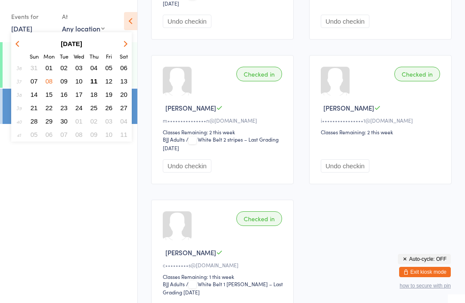
click at [124, 68] on span "06" at bounding box center [123, 67] width 7 height 7
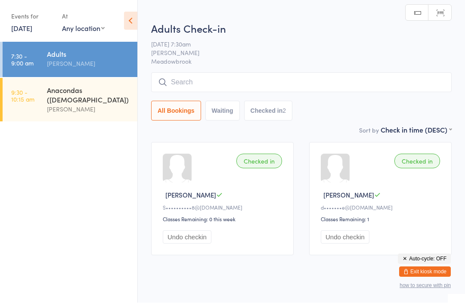
scroll to position [0, 0]
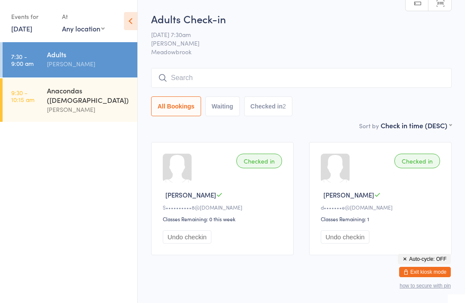
click at [214, 75] on input "search" at bounding box center [301, 78] width 300 height 20
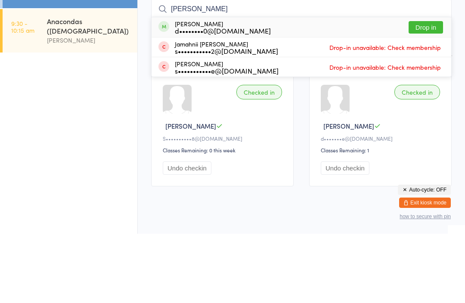
type input "Dale"
click at [424, 90] on button "Drop in" at bounding box center [425, 96] width 34 height 12
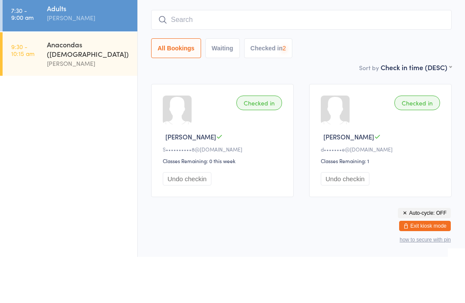
scroll to position [69, 0]
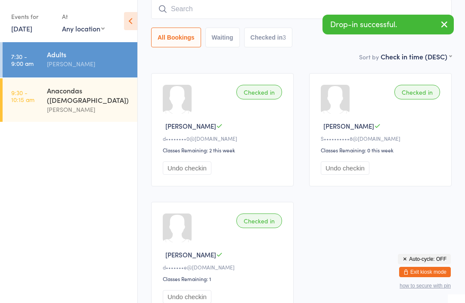
click at [218, 7] on input "search" at bounding box center [301, 9] width 300 height 20
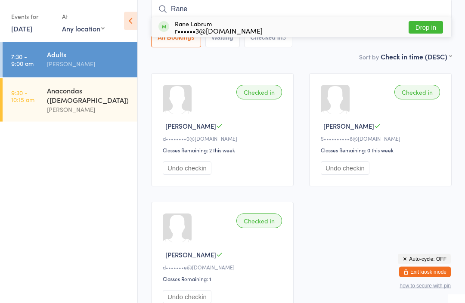
type input "Rane"
click at [422, 24] on button "Drop in" at bounding box center [425, 28] width 34 height 12
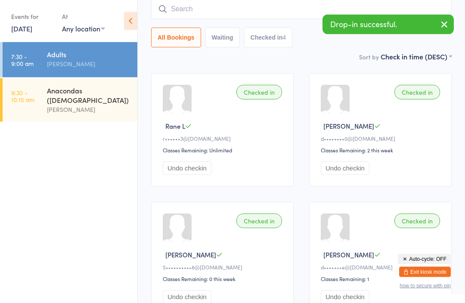
click at [225, 12] on input "search" at bounding box center [301, 10] width 300 height 20
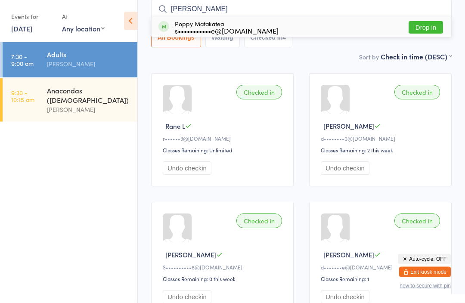
type input "Popp"
click at [422, 25] on button "Drop in" at bounding box center [425, 28] width 34 height 12
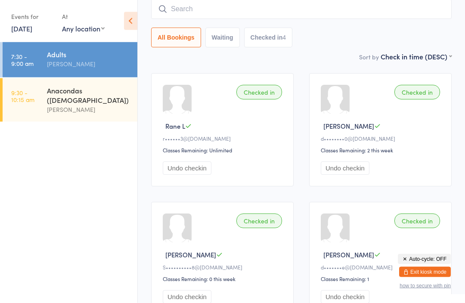
scroll to position [69, 0]
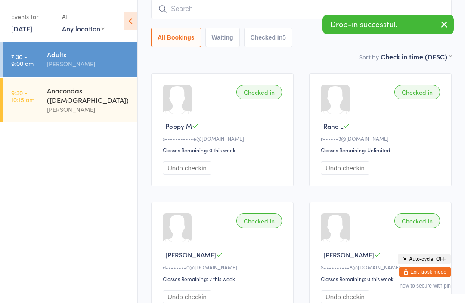
click at [231, 11] on input "search" at bounding box center [301, 9] width 300 height 20
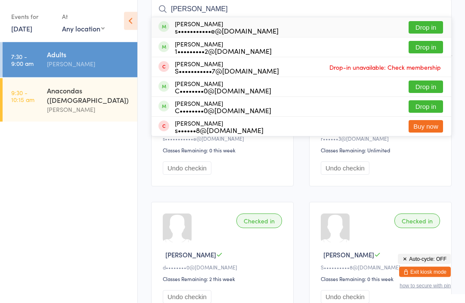
type input "Shane"
click at [426, 30] on button "Drop in" at bounding box center [425, 28] width 34 height 12
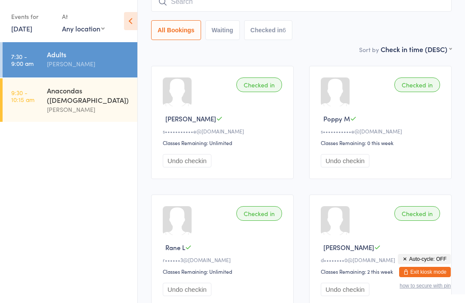
scroll to position [0, 0]
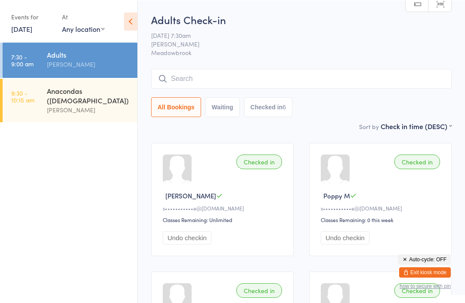
click at [249, 81] on input "search" at bounding box center [301, 78] width 300 height 20
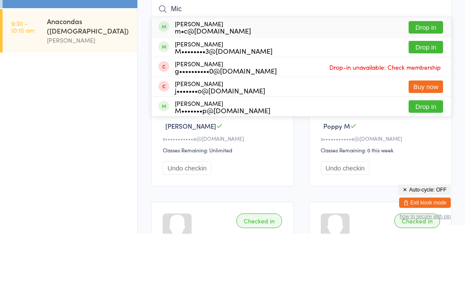
type input "Mic"
click at [429, 90] on button "Drop in" at bounding box center [425, 96] width 34 height 12
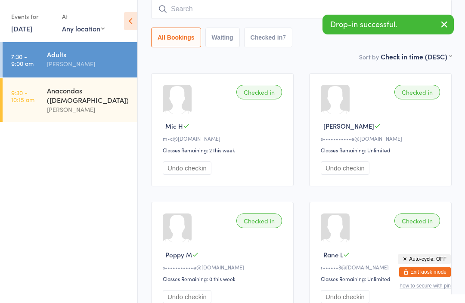
click at [234, 4] on input "search" at bounding box center [301, 9] width 300 height 20
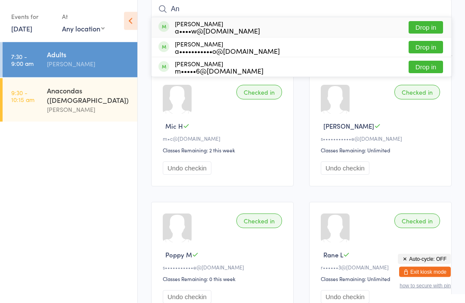
type input "A"
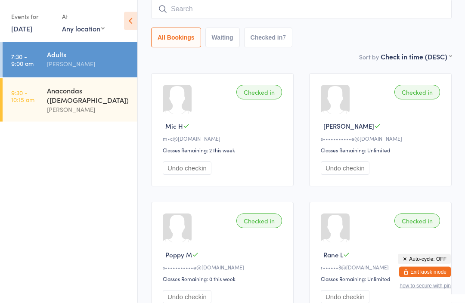
scroll to position [69, 0]
click at [32, 27] on link "6 Sep, 2025" at bounding box center [21, 28] width 21 height 9
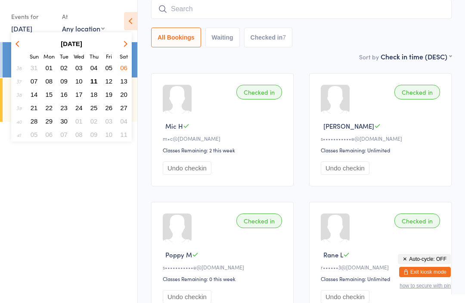
click at [95, 80] on span "11" at bounding box center [93, 80] width 7 height 7
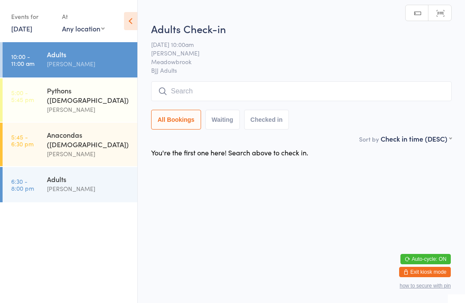
click at [87, 95] on div "Pythons (4-7 yrs old)" at bounding box center [88, 95] width 83 height 19
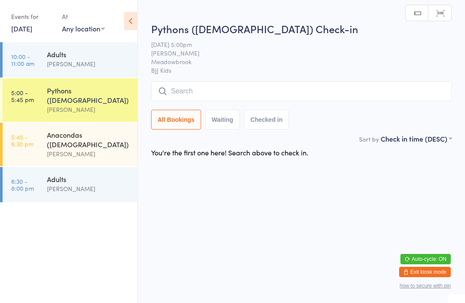
click at [202, 90] on input "search" at bounding box center [301, 91] width 300 height 20
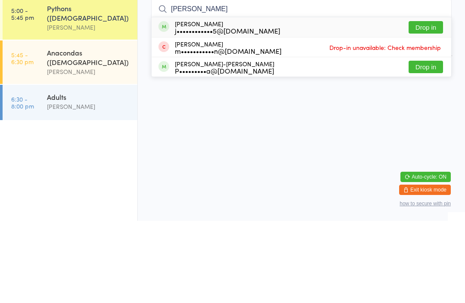
type input "Lara"
click at [425, 103] on button "Drop in" at bounding box center [425, 109] width 34 height 12
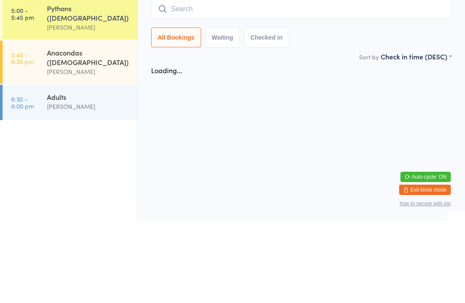
scroll to position [32, 0]
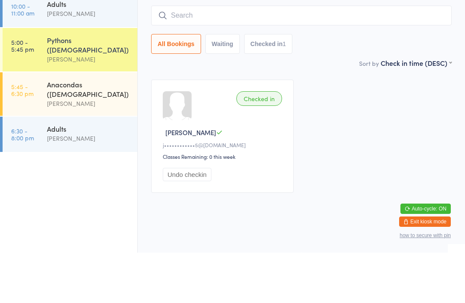
click at [200, 56] on input "search" at bounding box center [301, 66] width 300 height 20
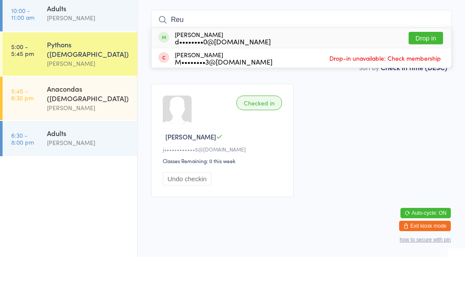
type input "Reu"
click at [425, 78] on button "Drop in" at bounding box center [425, 84] width 34 height 12
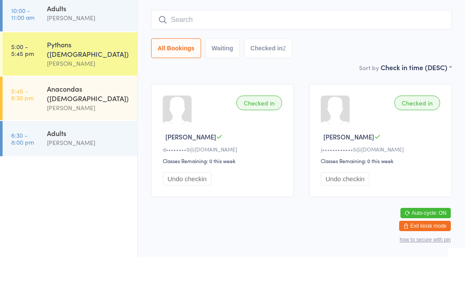
click at [85, 78] on div "Pythons (4-7 yrs old) Robert Williams" at bounding box center [92, 99] width 90 height 43
click at [83, 78] on div "Pythons (4-7 yrs old) Robert Williams" at bounding box center [92, 99] width 90 height 43
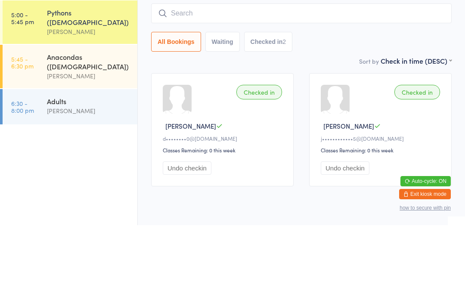
click at [208, 81] on input "search" at bounding box center [301, 91] width 300 height 20
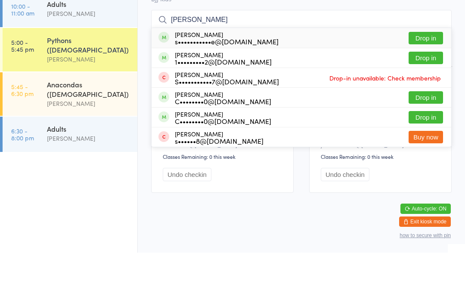
type input "Shane"
click at [425, 82] on button "Drop in" at bounding box center [425, 88] width 34 height 12
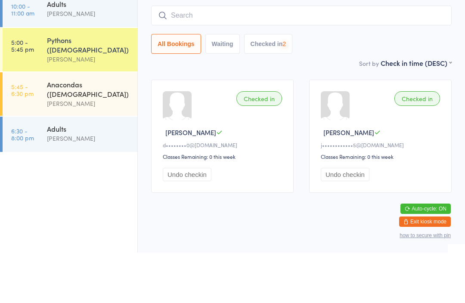
scroll to position [82, 0]
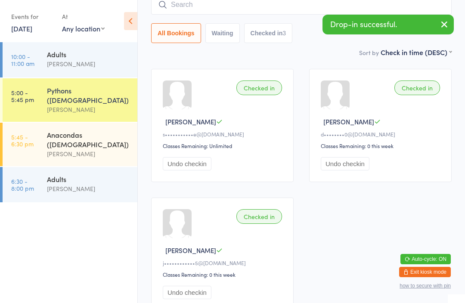
click at [206, 7] on input "search" at bounding box center [301, 5] width 300 height 20
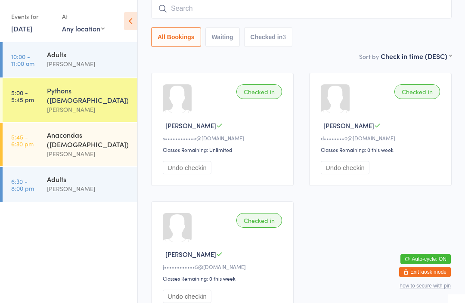
scroll to position [78, 0]
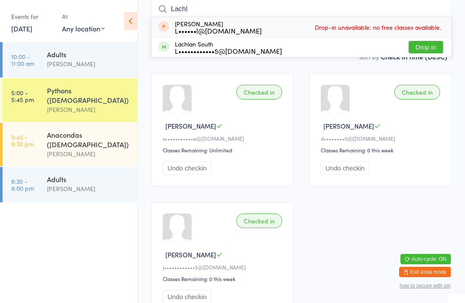
type input "Lachl"
click at [422, 50] on button "Drop in" at bounding box center [425, 47] width 34 height 12
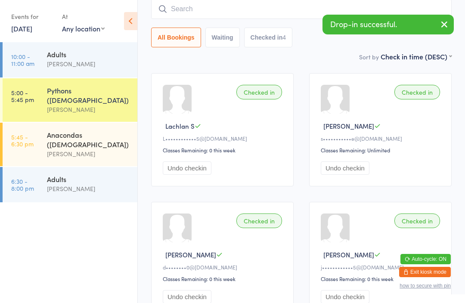
click at [216, 10] on input "search" at bounding box center [301, 9] width 300 height 20
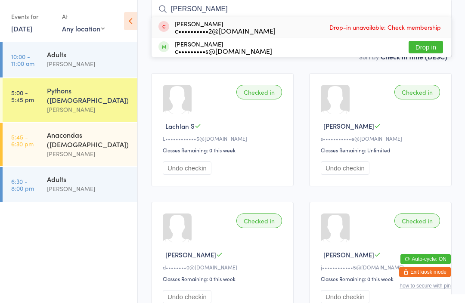
type input "Corey"
click at [421, 45] on button "Drop in" at bounding box center [425, 47] width 34 height 12
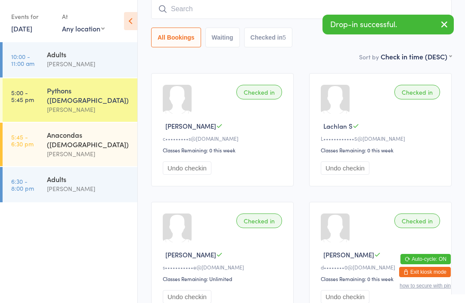
click at [208, 6] on input "search" at bounding box center [301, 9] width 300 height 20
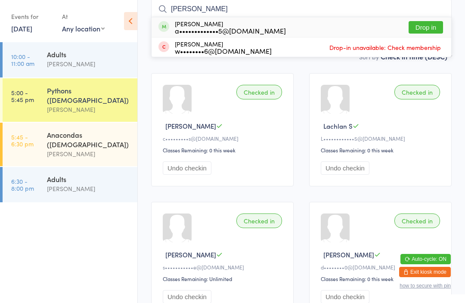
type input "Tony"
click at [430, 30] on button "Drop in" at bounding box center [425, 27] width 34 height 12
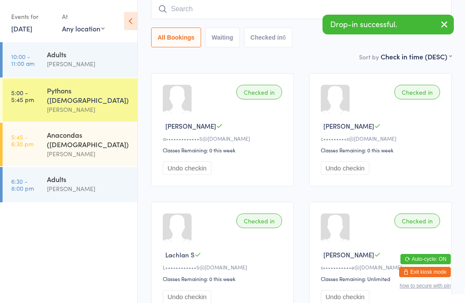
click at [201, 14] on input "search" at bounding box center [301, 9] width 300 height 20
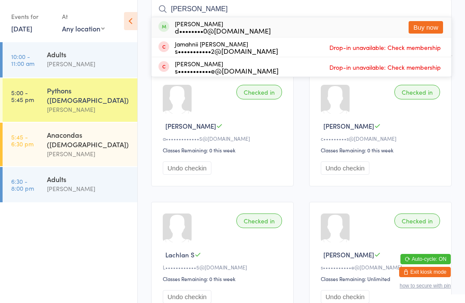
type input "Dale"
click at [419, 29] on button "Buy now" at bounding box center [425, 27] width 34 height 12
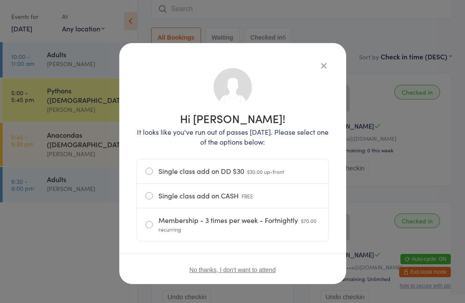
click at [154, 195] on label "Single class add on CASH FREE" at bounding box center [232, 196] width 174 height 24
click at [0, 0] on input "Single class add on CASH FREE" at bounding box center [0, 0] width 0 height 0
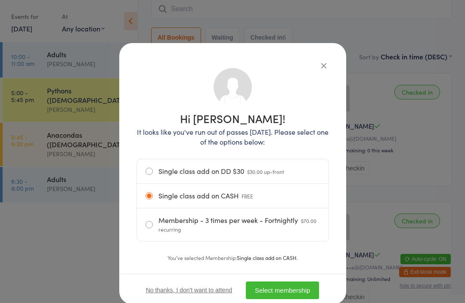
click at [287, 296] on button "Select membership" at bounding box center [282, 290] width 73 height 18
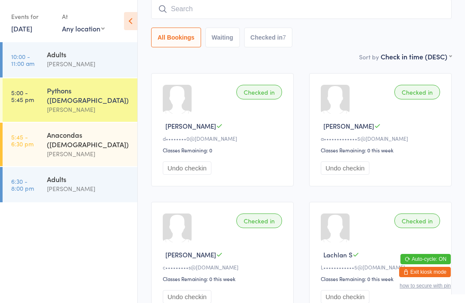
click at [100, 149] on div "[PERSON_NAME]" at bounding box center [88, 154] width 83 height 10
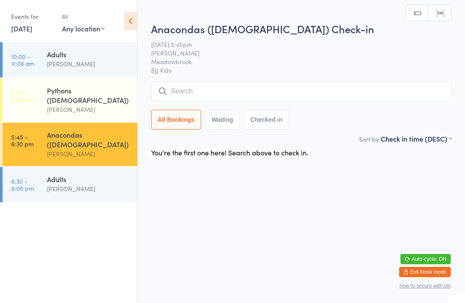
click at [88, 95] on div "Pythons (4-7 yrs old)" at bounding box center [88, 95] width 83 height 19
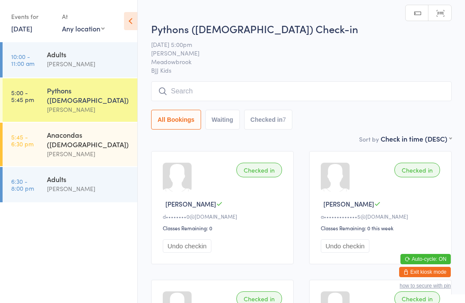
click at [74, 58] on div "Adults" at bounding box center [88, 53] width 83 height 9
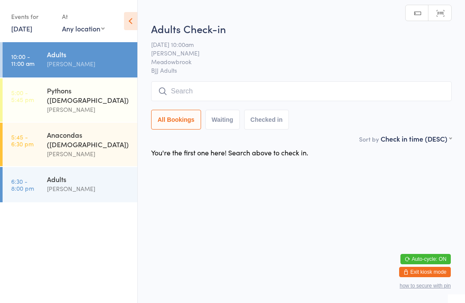
click at [93, 105] on div "[PERSON_NAME]" at bounding box center [88, 110] width 83 height 10
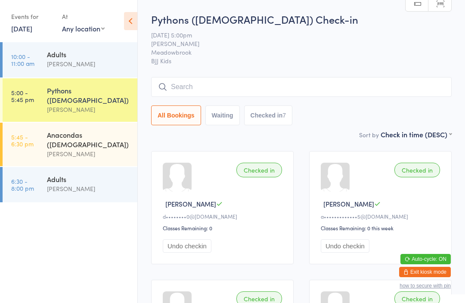
click at [419, 4] on link "Manual search" at bounding box center [416, 4] width 23 height 16
click at [98, 132] on div "Anacondas ([DEMOGRAPHIC_DATA])" at bounding box center [88, 139] width 83 height 19
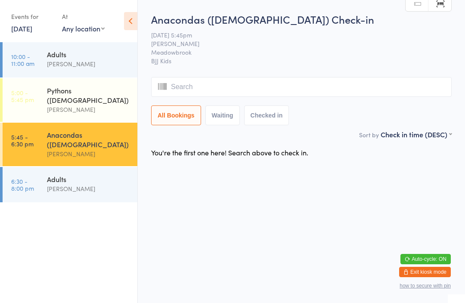
click at [206, 92] on input "search" at bounding box center [301, 87] width 300 height 20
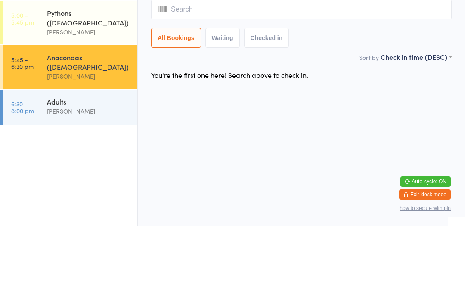
type input "E"
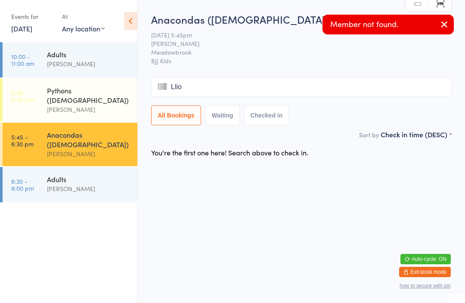
type input "Lliot"
click at [436, 270] on button "Exit kiosk mode" at bounding box center [425, 272] width 52 height 10
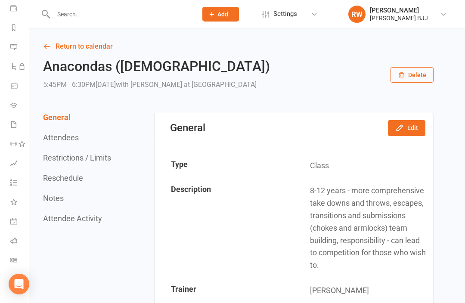
scroll to position [102, 0]
click at [15, 259] on icon at bounding box center [13, 259] width 7 height 7
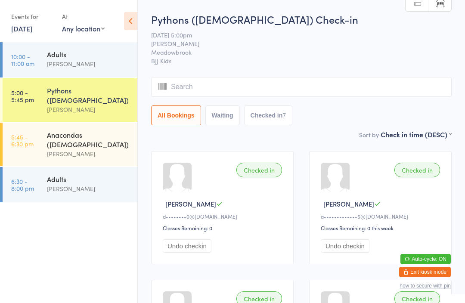
click at [101, 130] on div "Anacondas ([DEMOGRAPHIC_DATA])" at bounding box center [88, 139] width 83 height 19
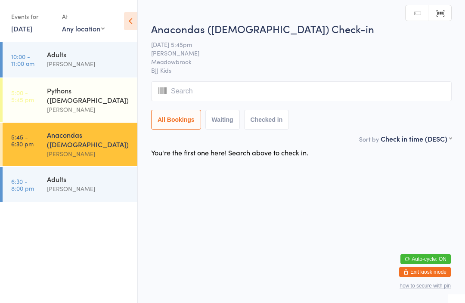
click at [209, 94] on input "search" at bounding box center [301, 91] width 300 height 20
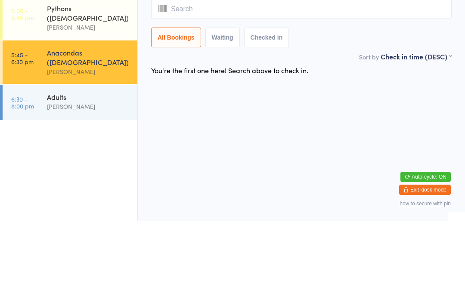
type input "E"
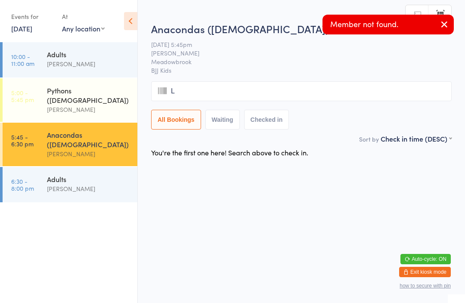
type input "Ll"
type input "Io"
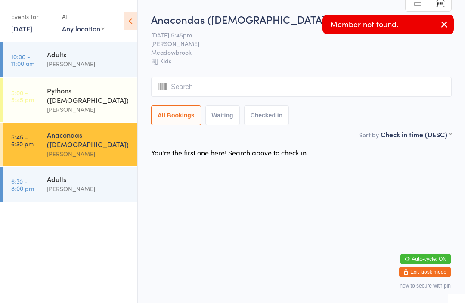
type input "E"
type input "L"
click at [447, 24] on icon "button" at bounding box center [444, 24] width 10 height 11
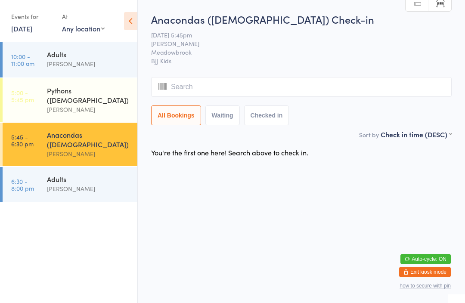
click at [414, 4] on link "Manual search" at bounding box center [416, 4] width 23 height 16
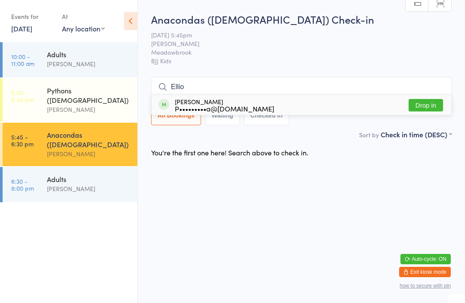
type input "Ellio"
click at [426, 104] on button "Drop in" at bounding box center [425, 105] width 34 height 12
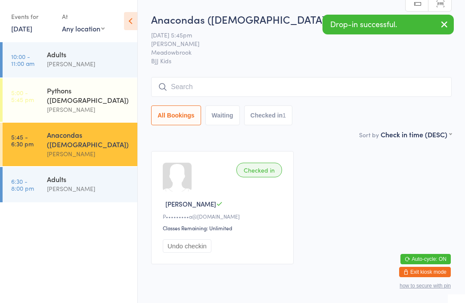
click at [212, 88] on input "search" at bounding box center [301, 87] width 300 height 20
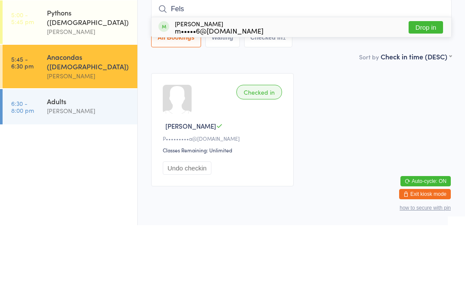
type input "Fels"
click at [422, 99] on button "Drop in" at bounding box center [425, 105] width 34 height 12
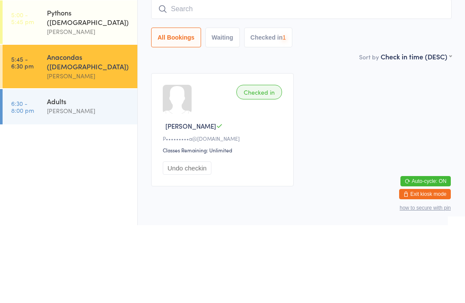
scroll to position [32, 0]
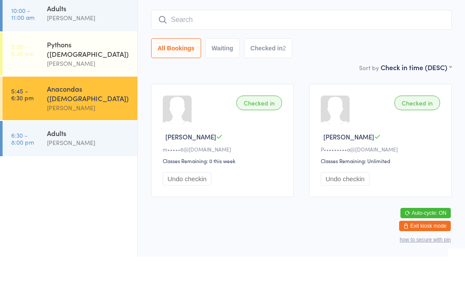
click at [209, 56] on input "search" at bounding box center [301, 66] width 300 height 20
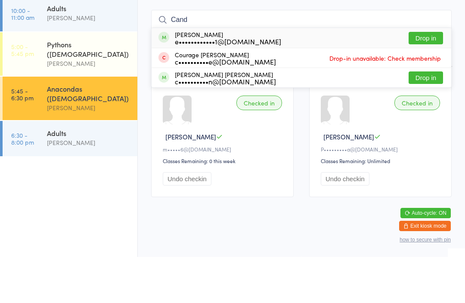
type input "Cand"
click at [424, 78] on button "Drop in" at bounding box center [425, 84] width 34 height 12
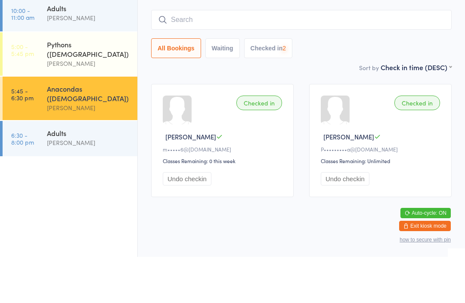
scroll to position [78, 0]
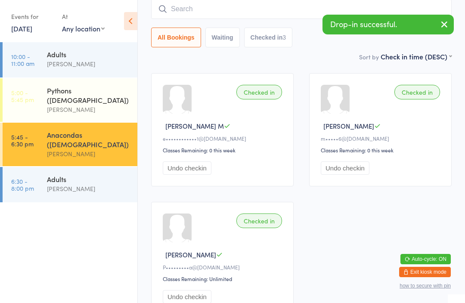
click at [197, 14] on input "search" at bounding box center [301, 9] width 300 height 20
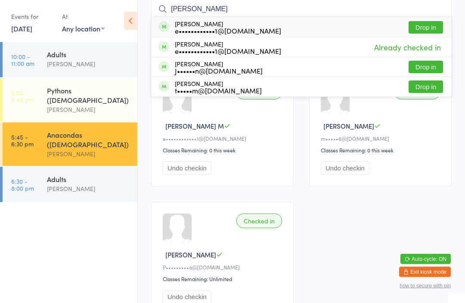
type input "Maloney"
click at [424, 27] on button "Drop in" at bounding box center [425, 28] width 34 height 12
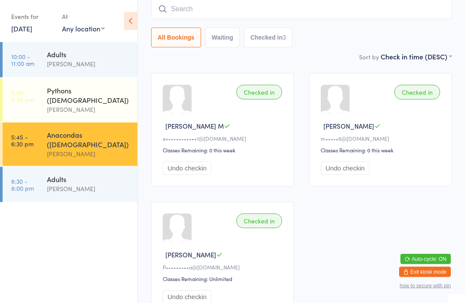
scroll to position [78, 0]
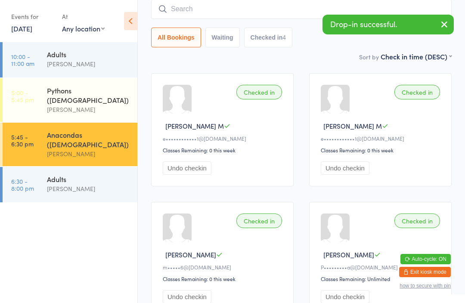
click at [215, 8] on input "search" at bounding box center [301, 9] width 300 height 20
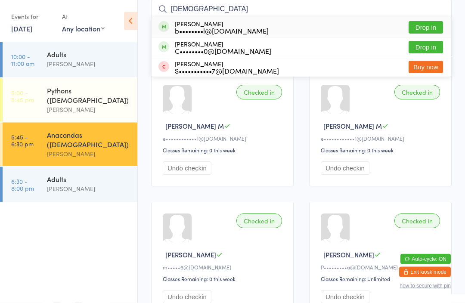
type input "Christ"
click at [431, 22] on button "Drop in" at bounding box center [425, 28] width 34 height 12
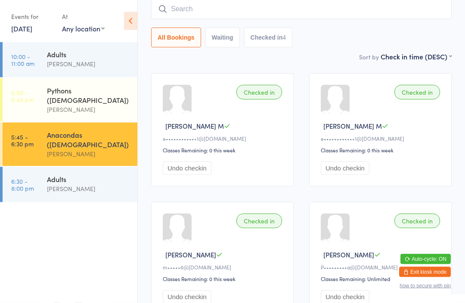
scroll to position [78, 0]
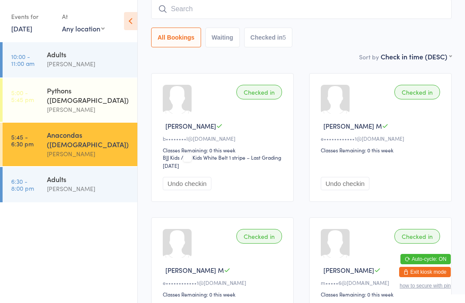
click at [211, 8] on input "search" at bounding box center [301, 9] width 300 height 20
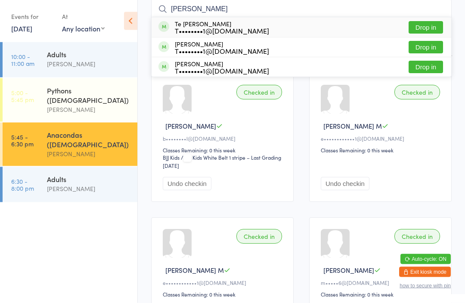
type input "Edw"
click at [423, 66] on button "Drop in" at bounding box center [425, 67] width 34 height 12
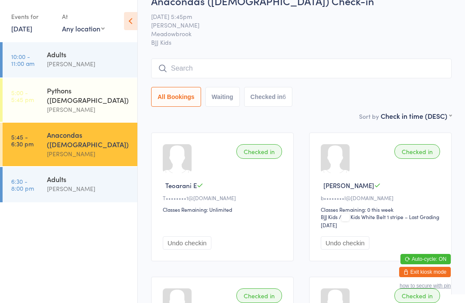
scroll to position [0, 0]
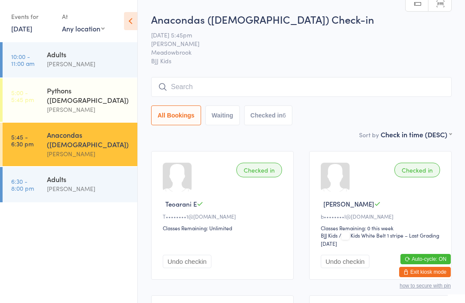
click at [220, 86] on input "search" at bounding box center [301, 87] width 300 height 20
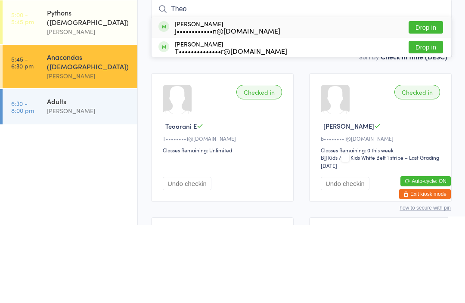
type input "Theo"
click at [425, 99] on button "Drop in" at bounding box center [425, 105] width 34 height 12
